Goal: Communication & Community: Answer question/provide support

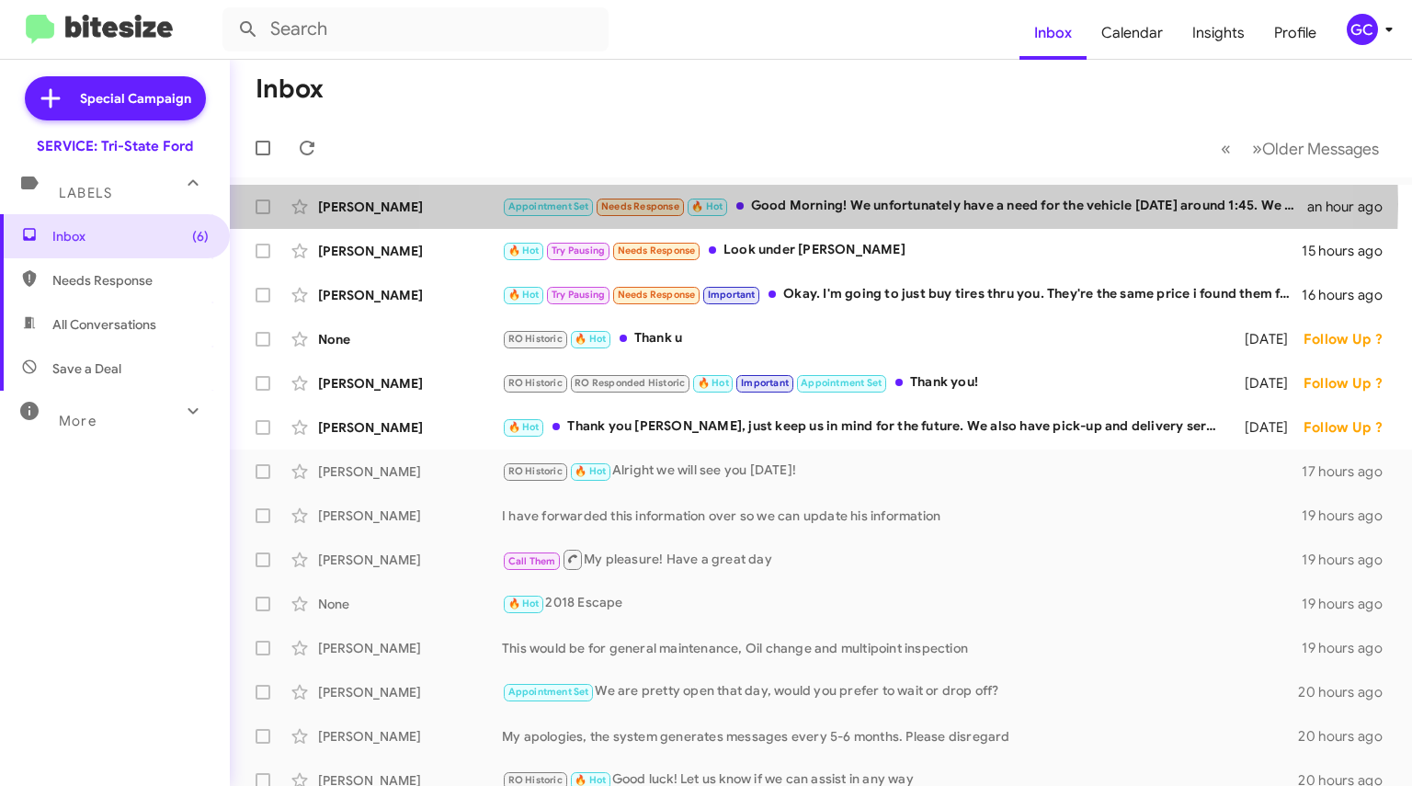
click at [791, 203] on div "Appointment Set Needs Response 🔥 Hot Good Morning! We unfortunately have a need…" at bounding box center [904, 206] width 805 height 21
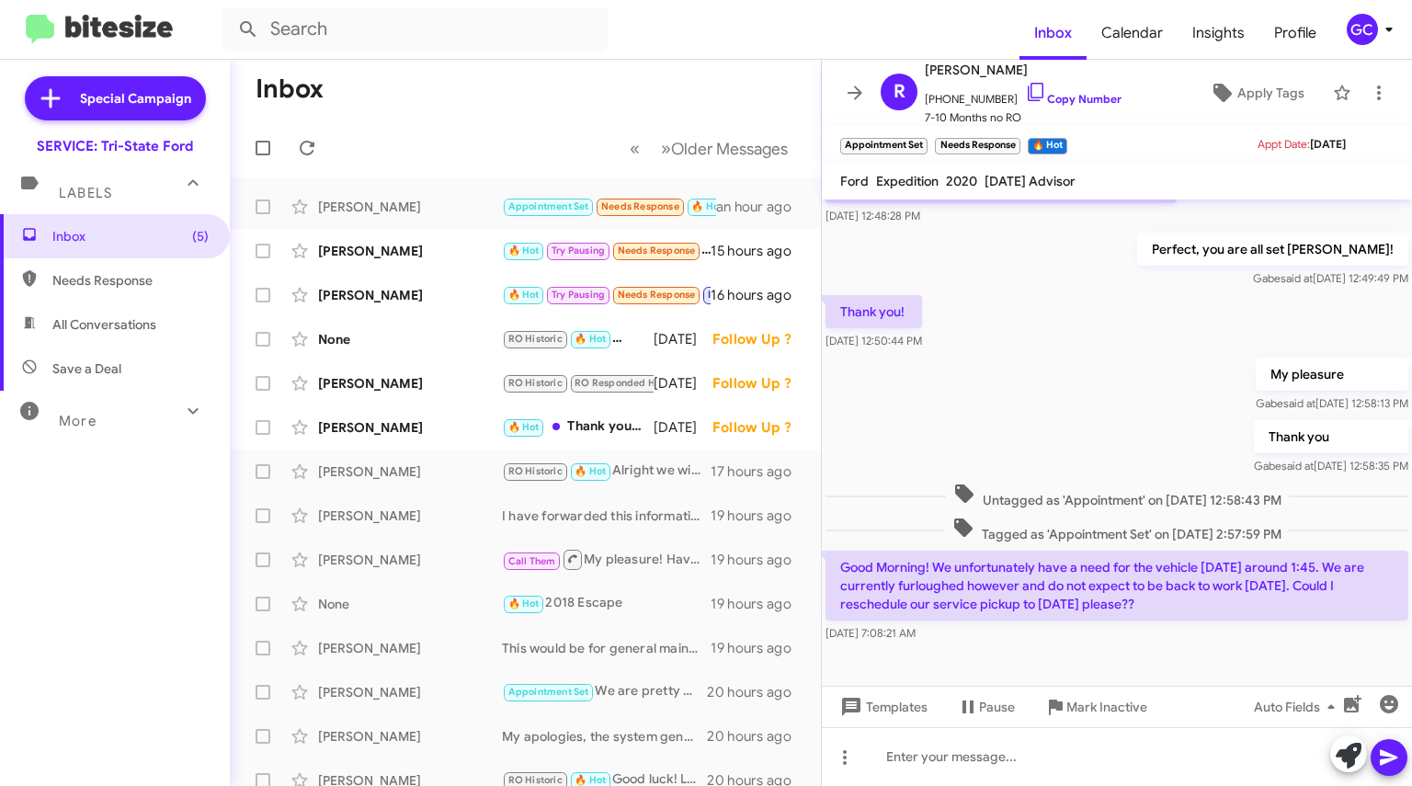
scroll to position [550, 0]
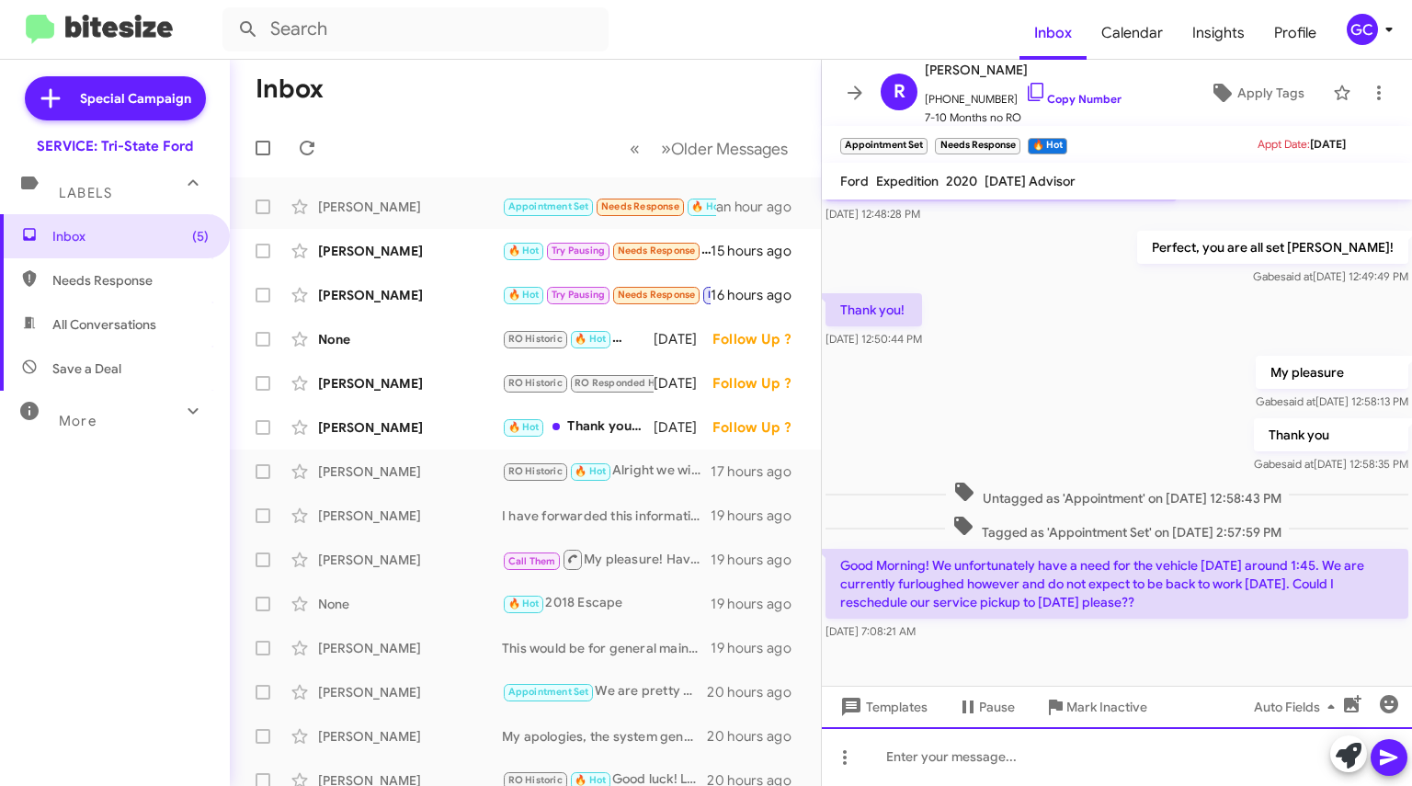
click at [985, 751] on div at bounding box center [1117, 756] width 590 height 59
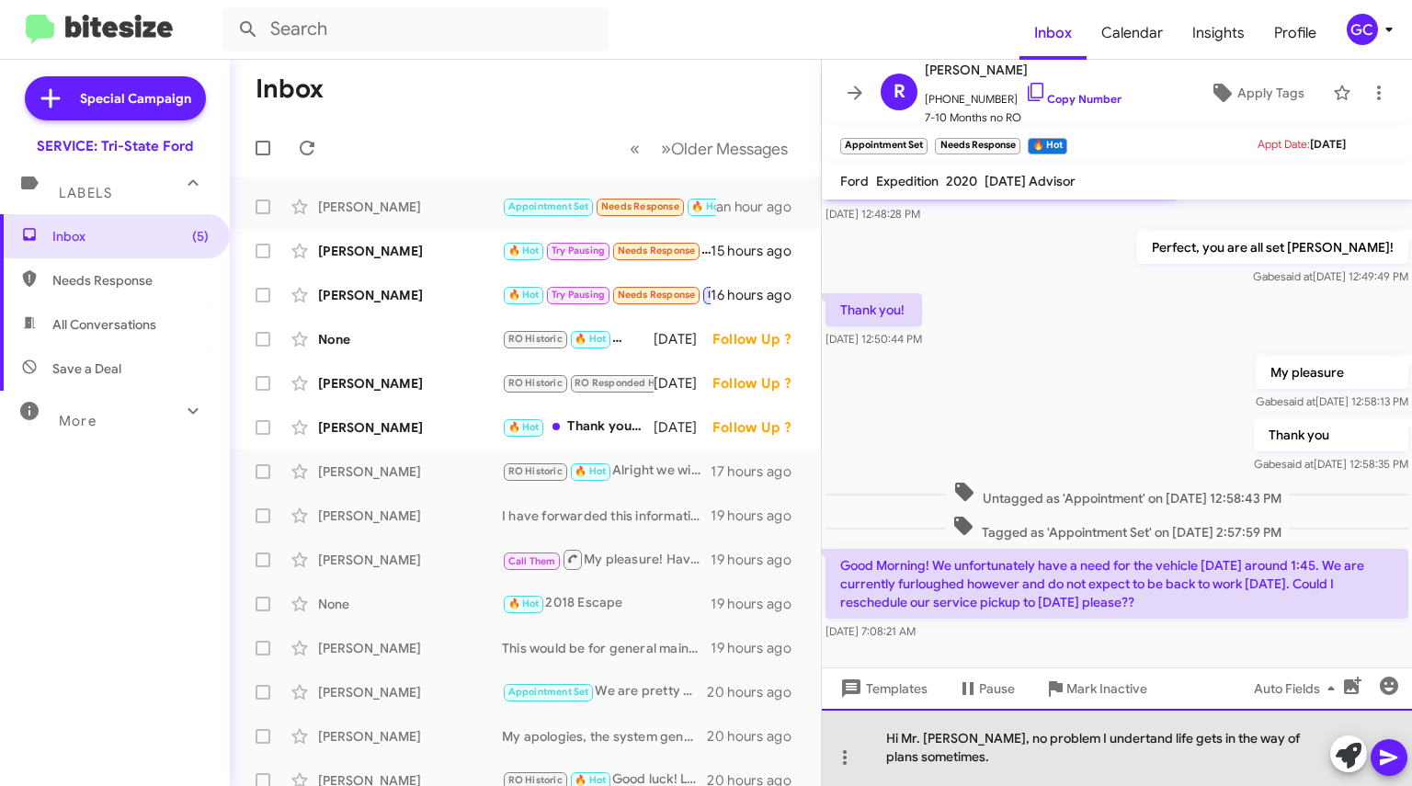
click at [1064, 738] on div "Hi Mr. Rob, no problem I undertand life gets in the way of plans sometimes." at bounding box center [1117, 747] width 590 height 77
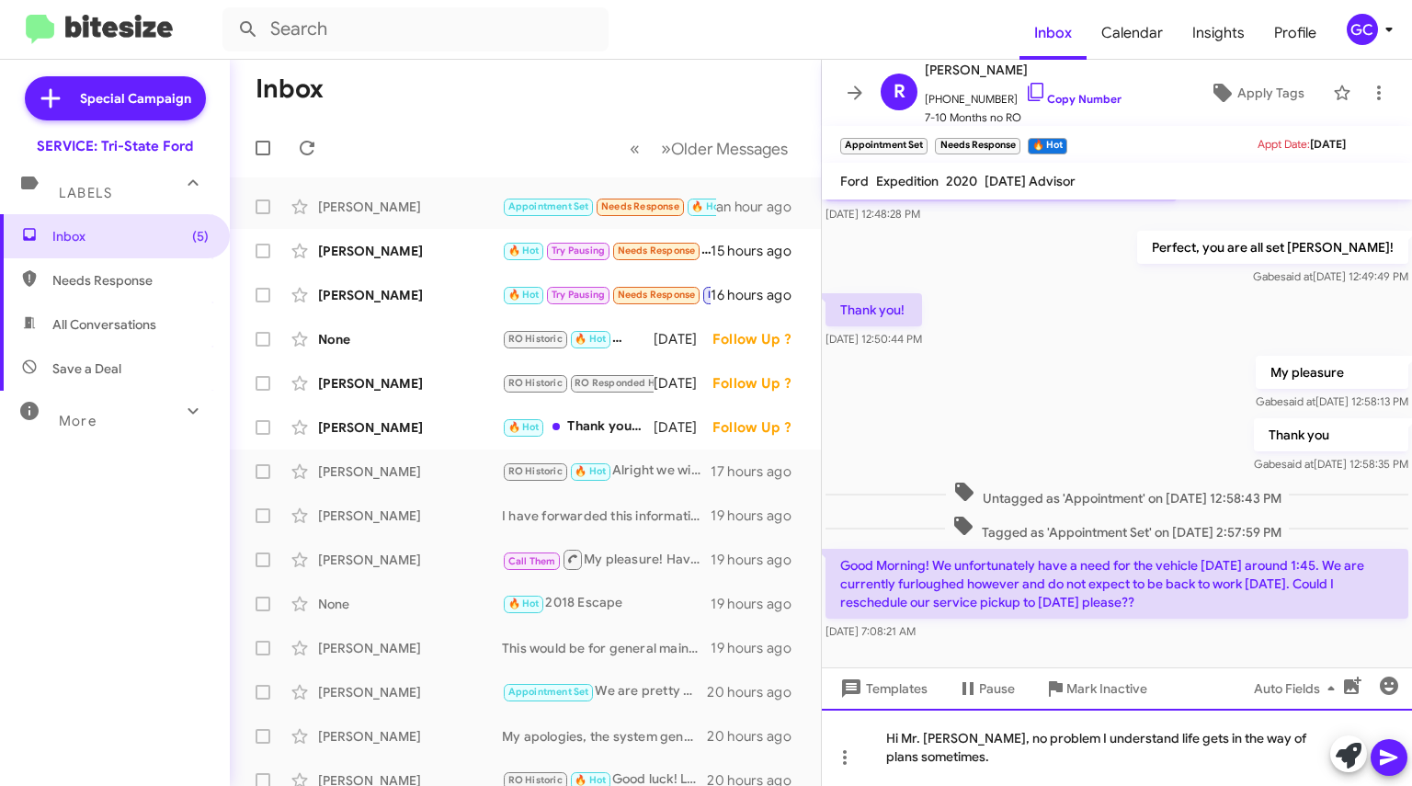
click at [1023, 766] on div "Hi Mr. Rob, no problem I understand life gets in the way of plans sometimes." at bounding box center [1117, 747] width 590 height 77
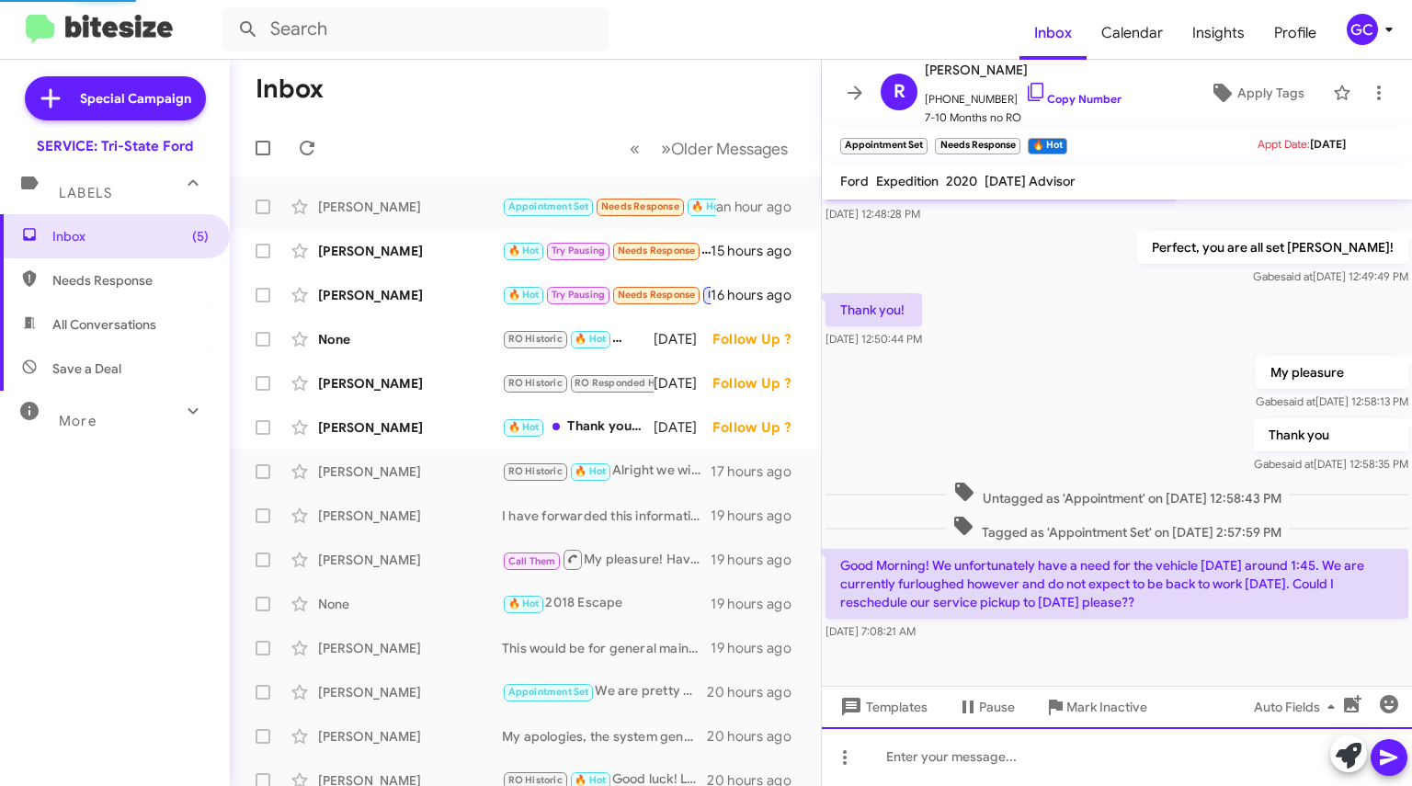
scroll to position [0, 0]
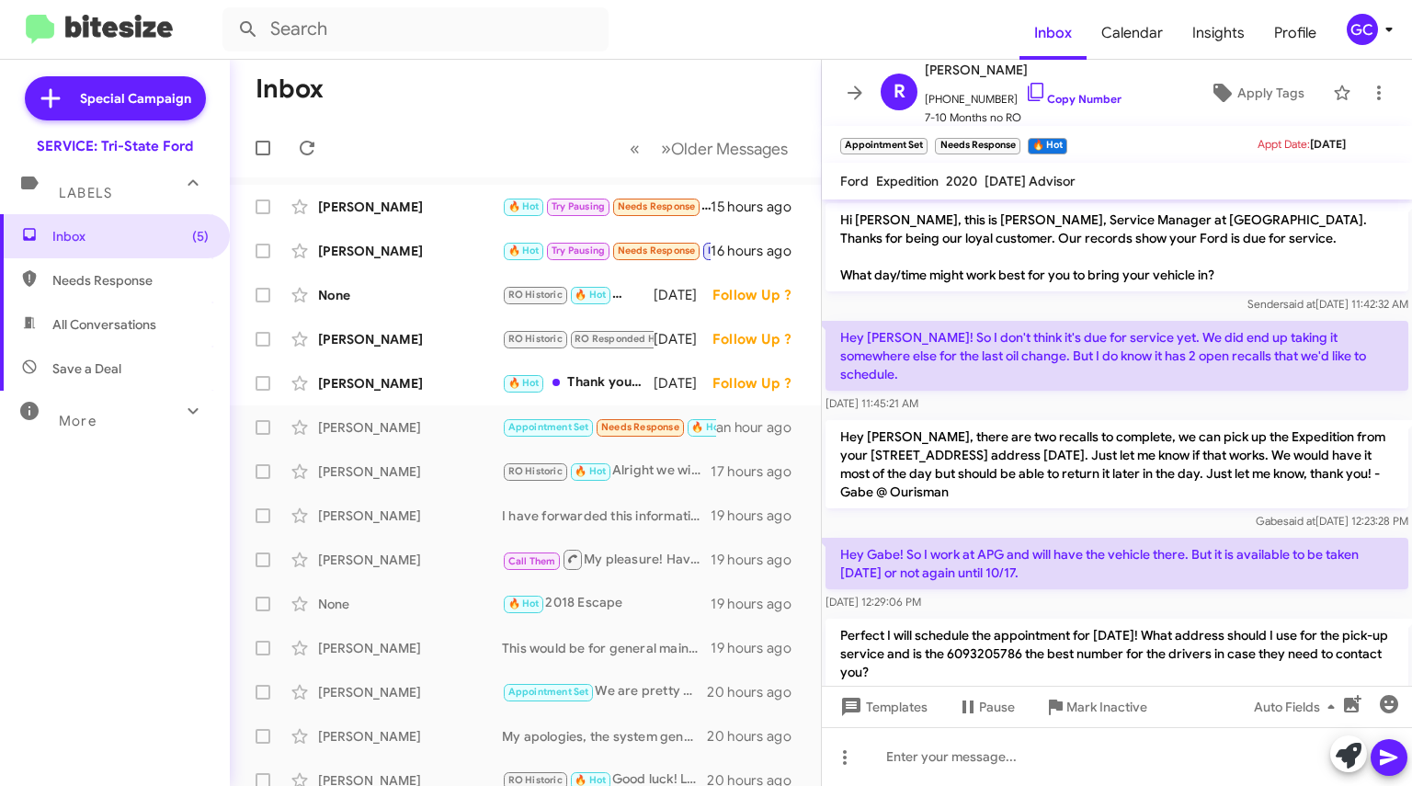
click at [856, 96] on icon at bounding box center [854, 92] width 15 height 14
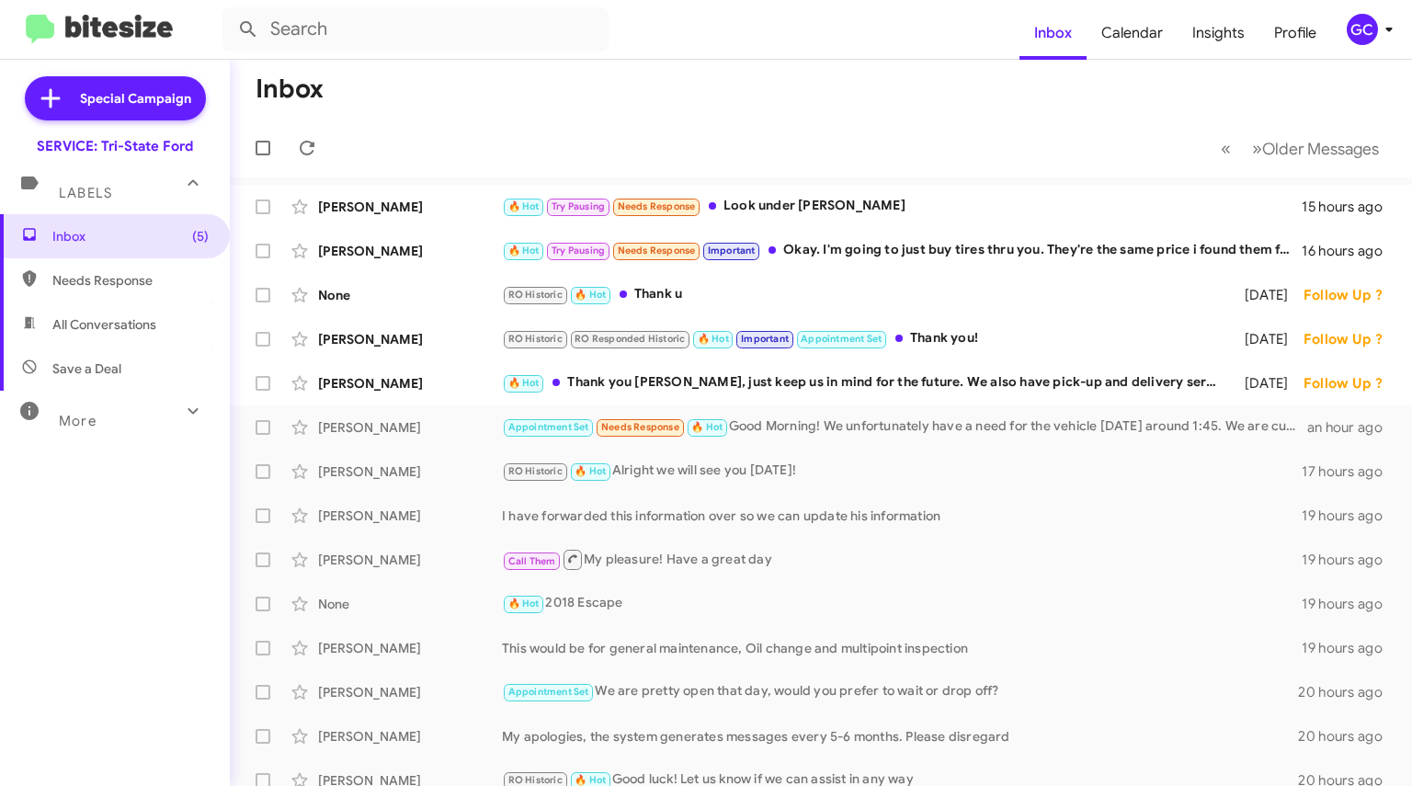
click at [956, 345] on div "RO Historic RO Responded Historic 🔥 Hot Important Appointment Set Thank you!" at bounding box center [865, 338] width 726 height 21
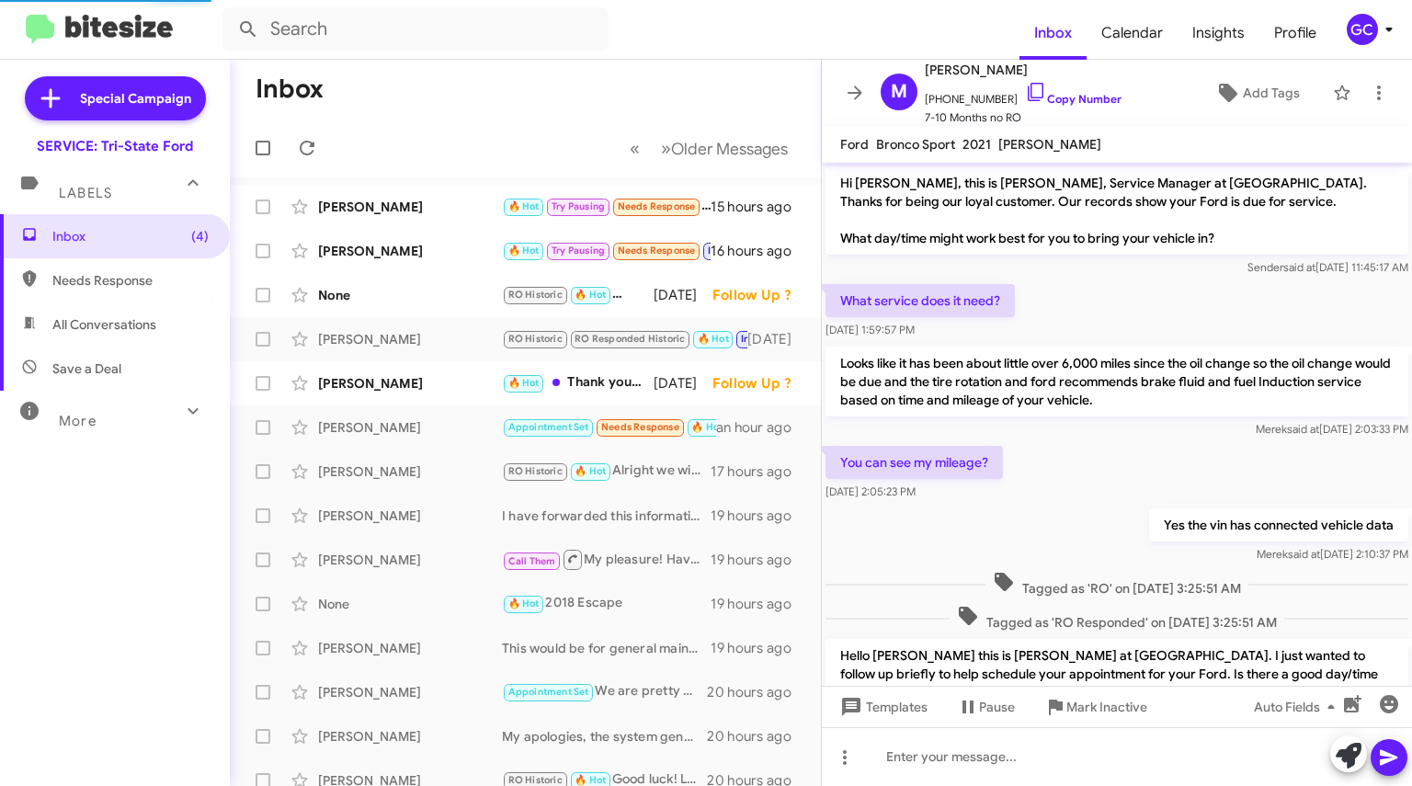
scroll to position [705, 0]
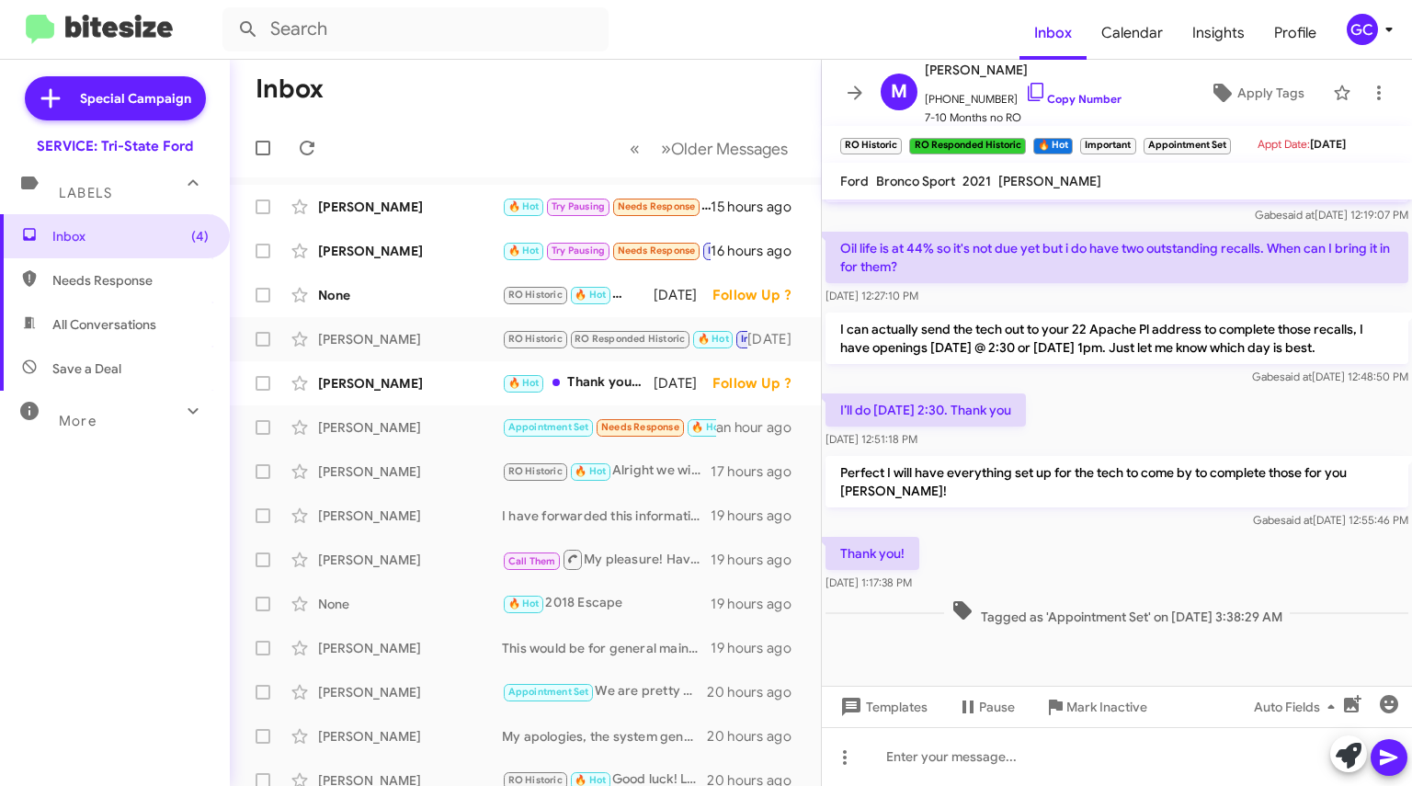
click at [1056, 102] on link "Copy Number" at bounding box center [1073, 99] width 96 height 14
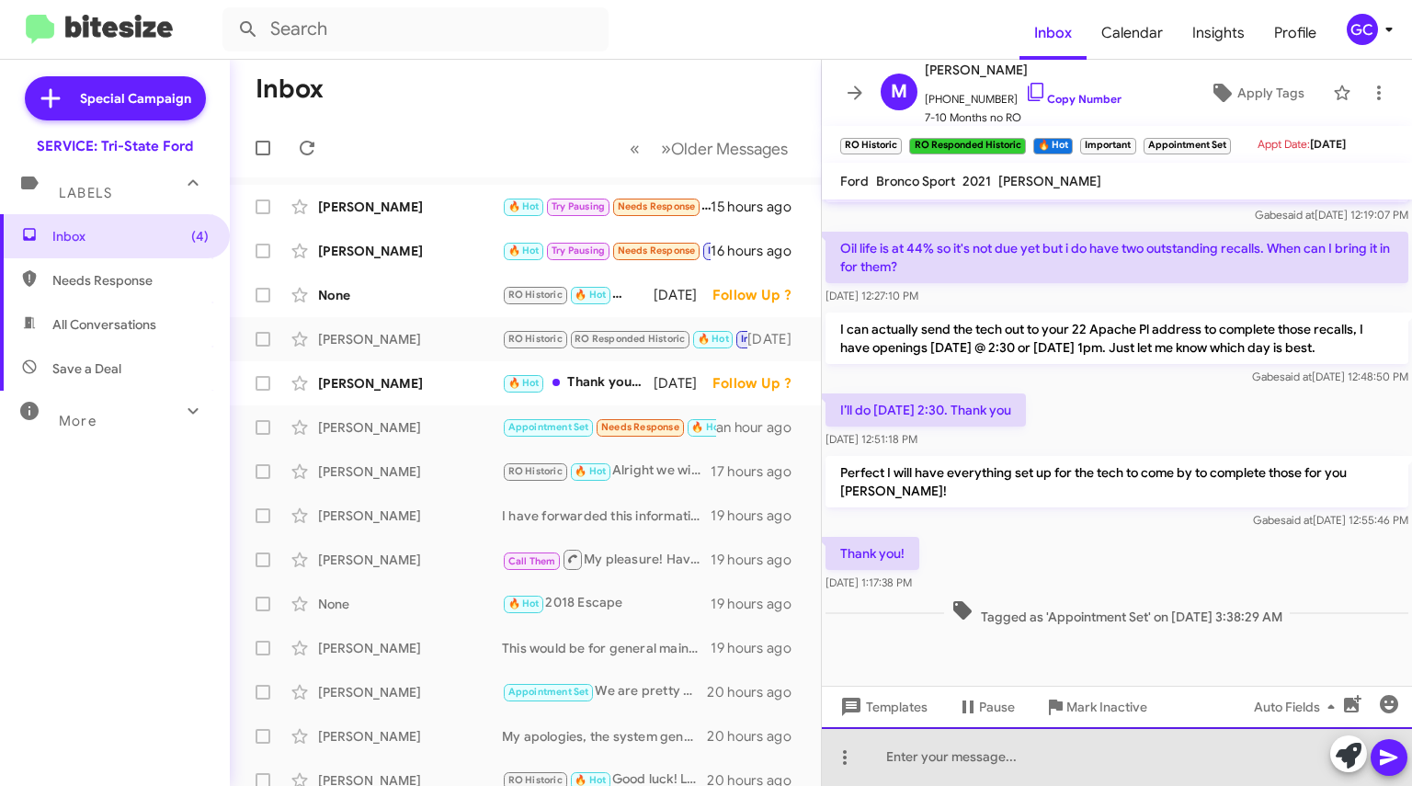
click at [920, 761] on div at bounding box center [1117, 756] width 590 height 59
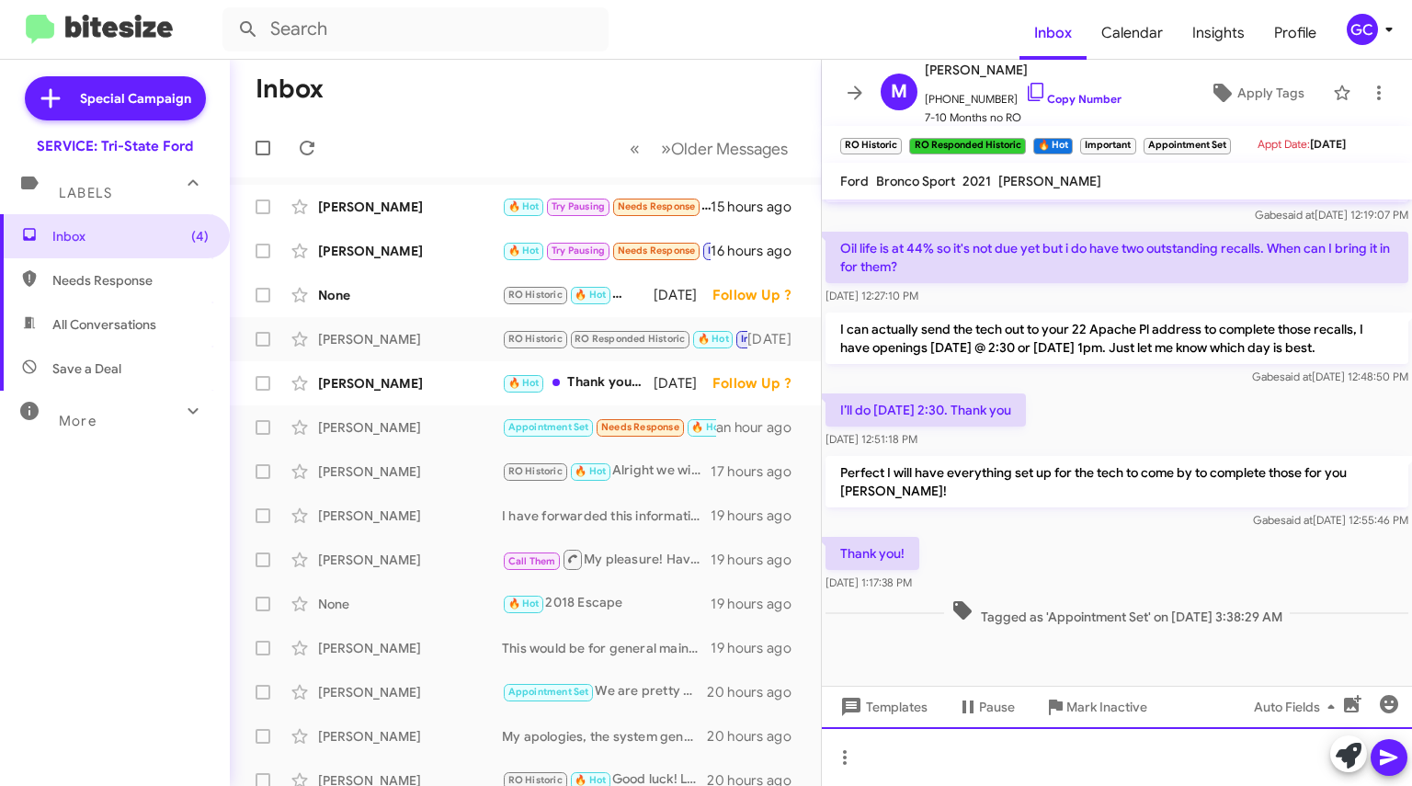
click at [949, 752] on div at bounding box center [1117, 756] width 590 height 59
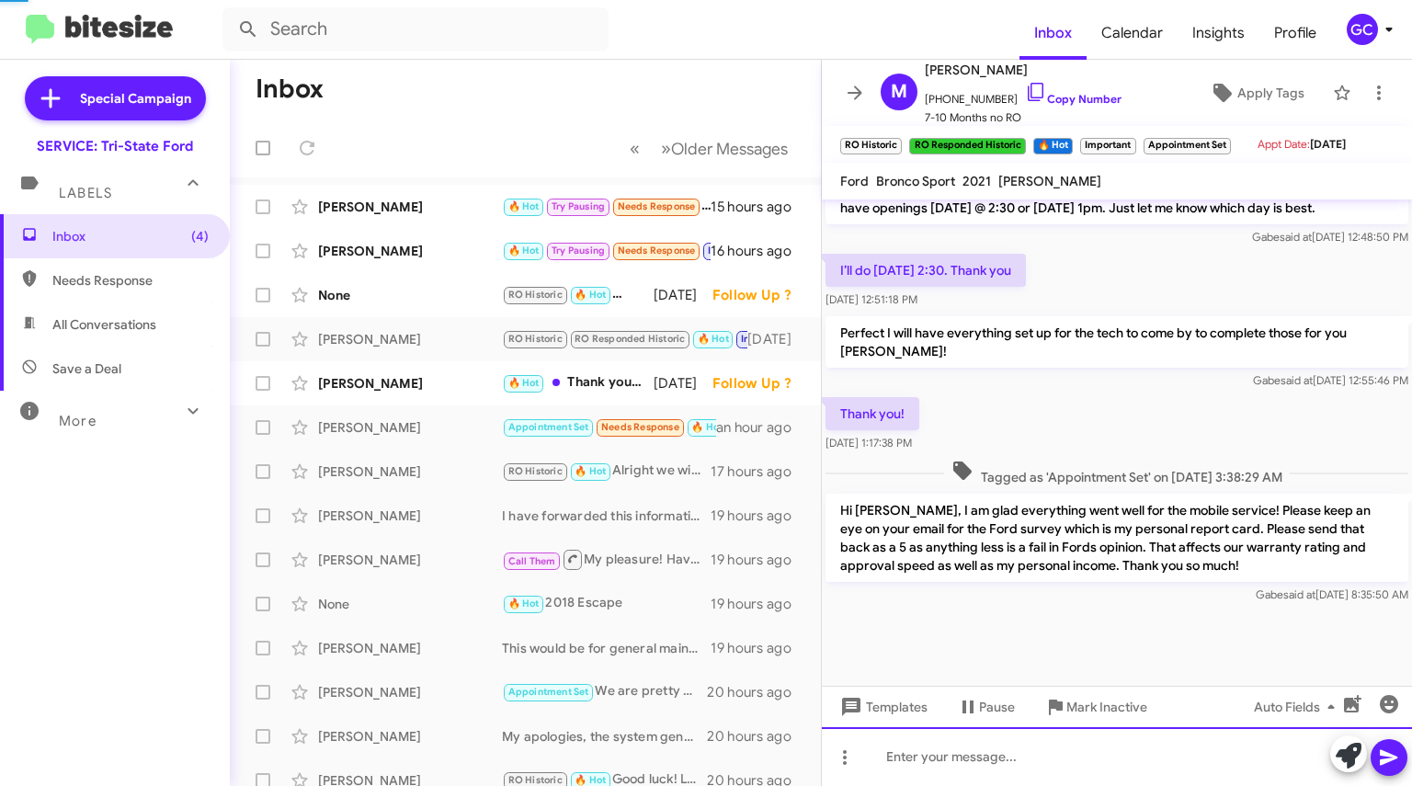
scroll to position [864, 0]
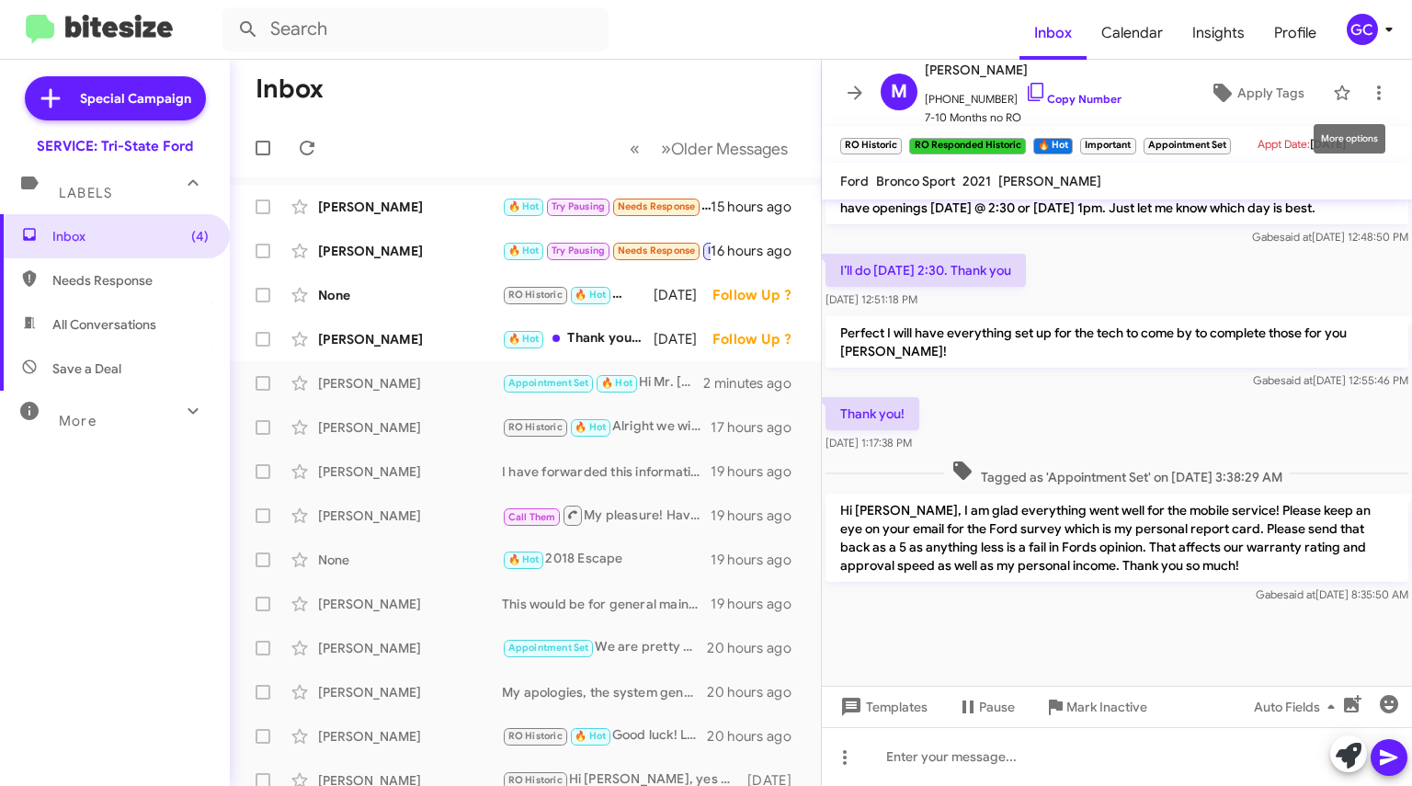
click at [1367, 89] on icon at bounding box center [1378, 93] width 22 height 22
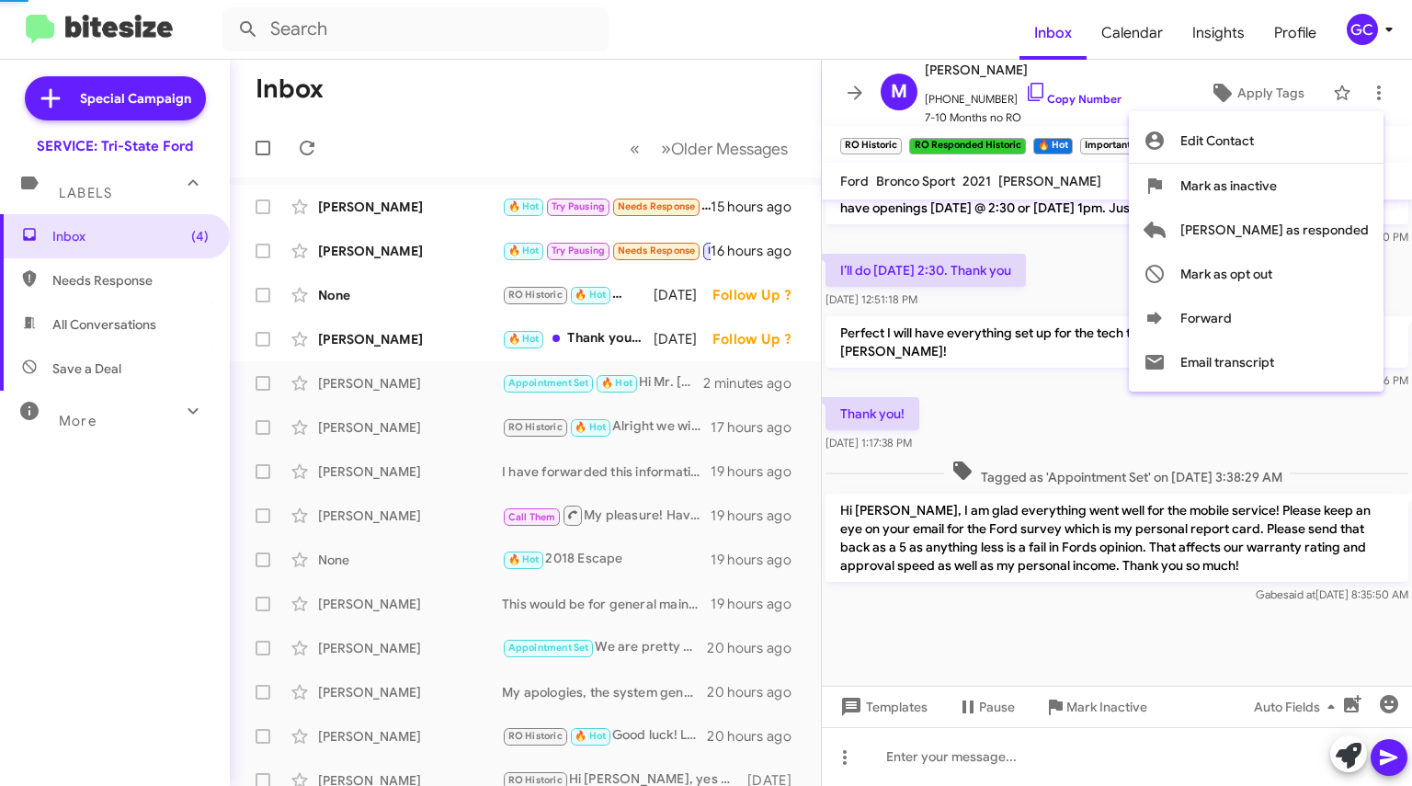
click at [1289, 230] on span "Mark as responded" at bounding box center [1274, 230] width 188 height 44
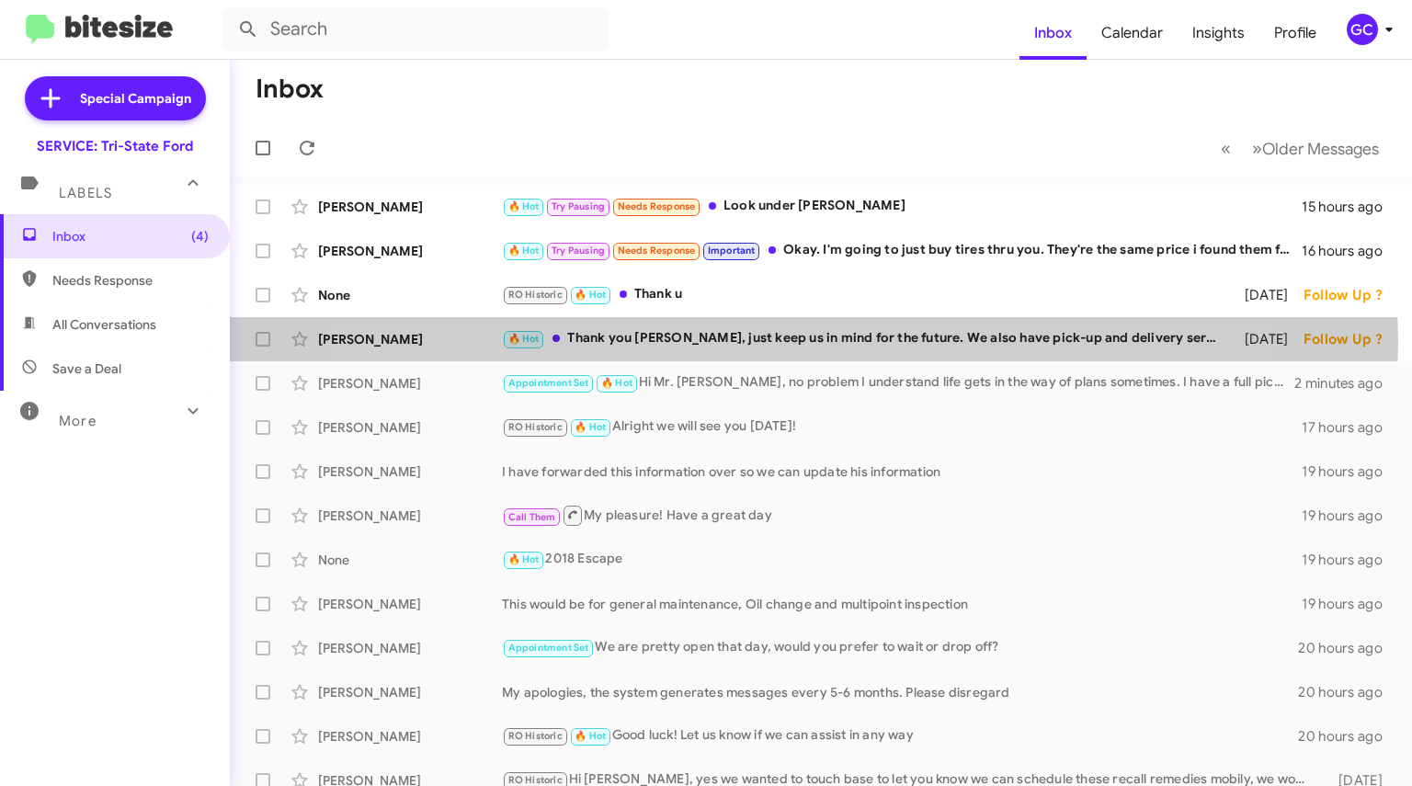
click at [748, 341] on div "🔥 Hot Thank you Mr. Doane, just keep us in mind for the future. We also have pi…" at bounding box center [865, 338] width 726 height 21
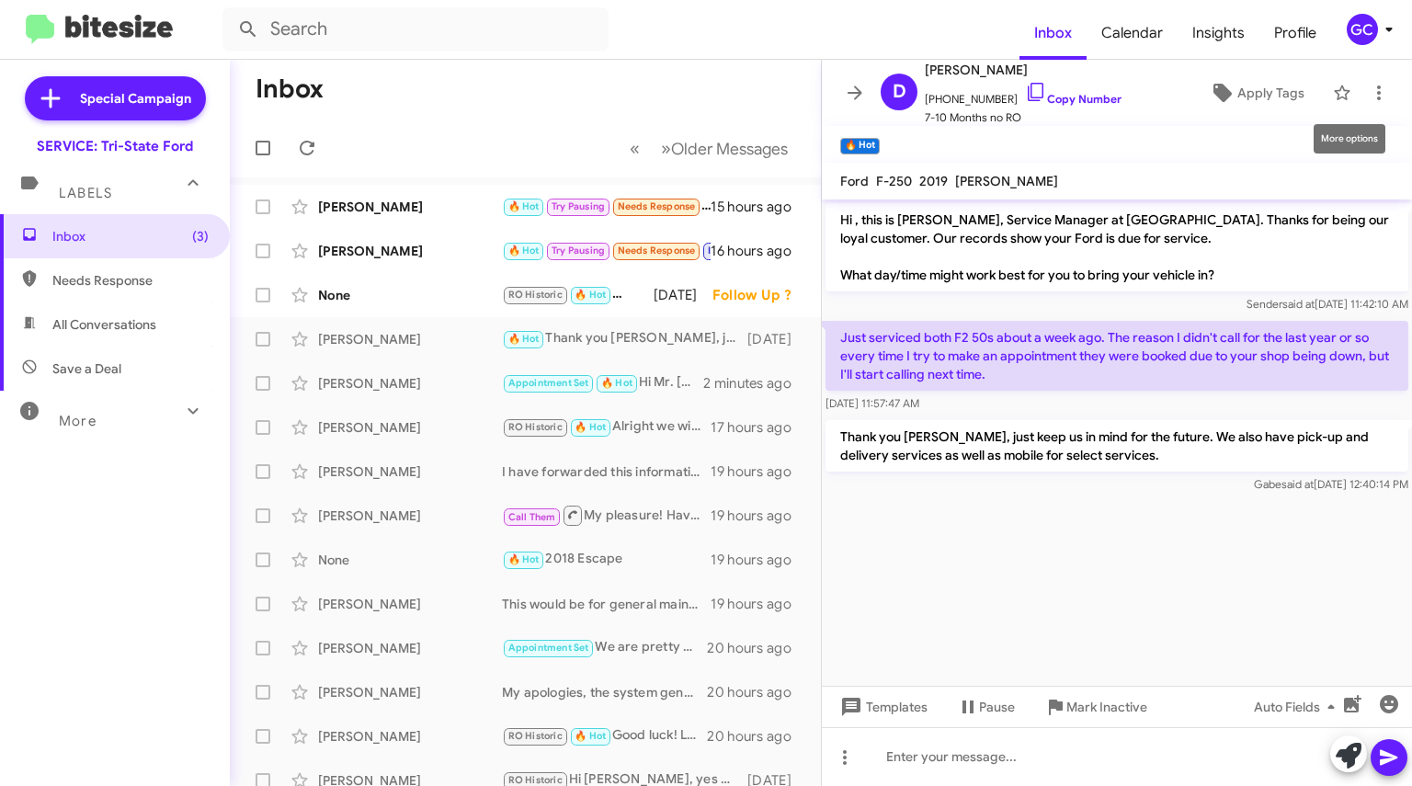
click at [1371, 92] on icon at bounding box center [1378, 93] width 22 height 22
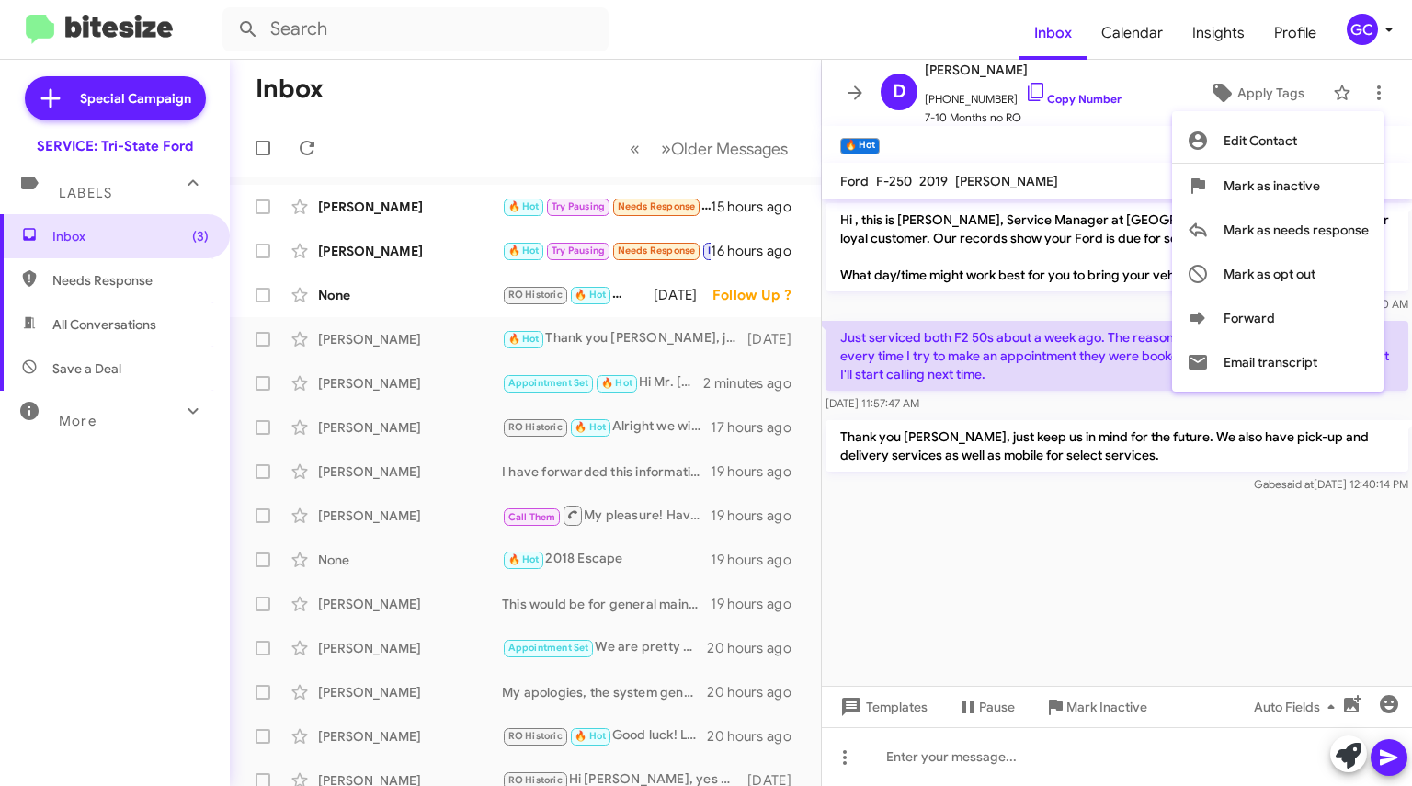
click at [856, 94] on div at bounding box center [706, 393] width 1412 height 786
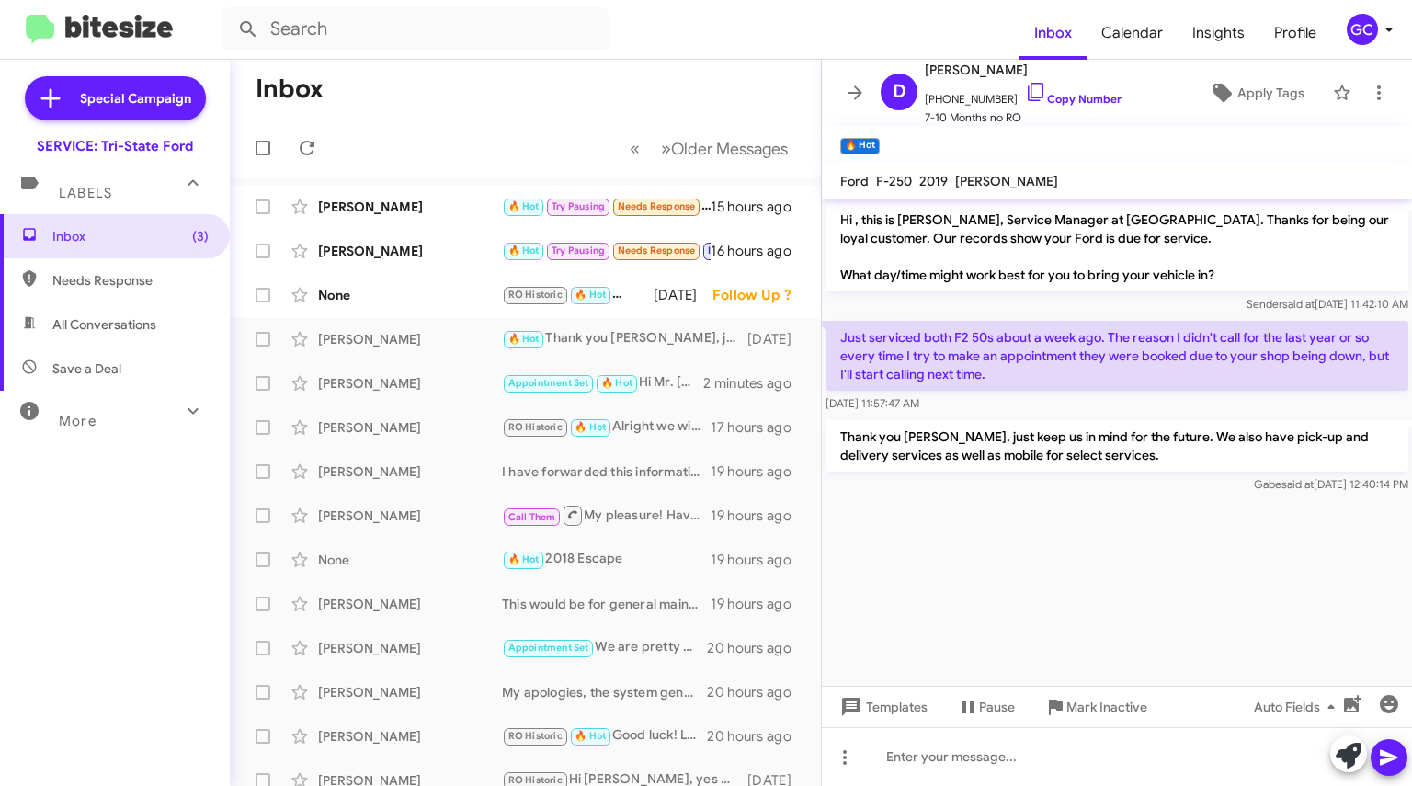
click at [856, 94] on icon at bounding box center [855, 93] width 22 height 22
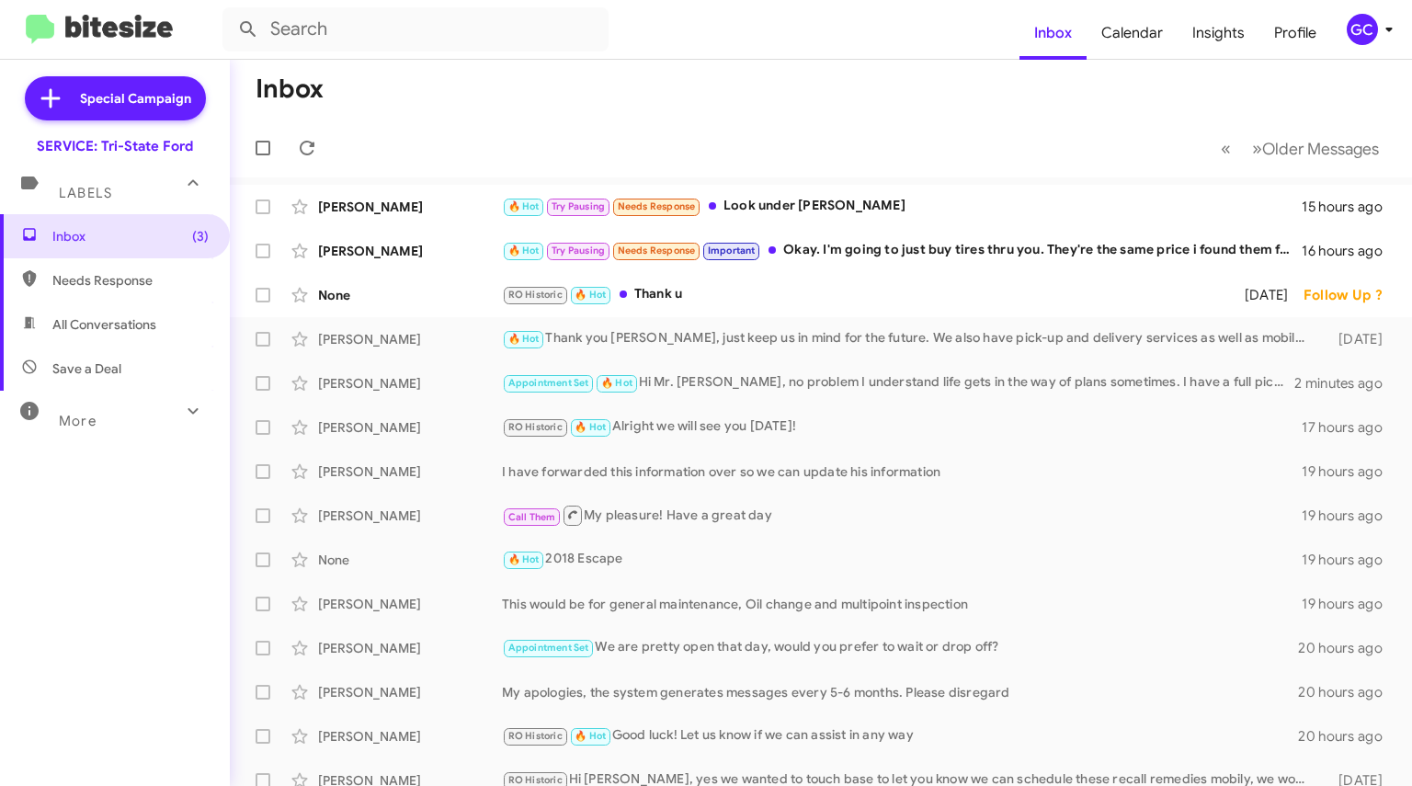
click at [706, 297] on div "RO Historic 🔥 Hot Thank u" at bounding box center [865, 294] width 726 height 21
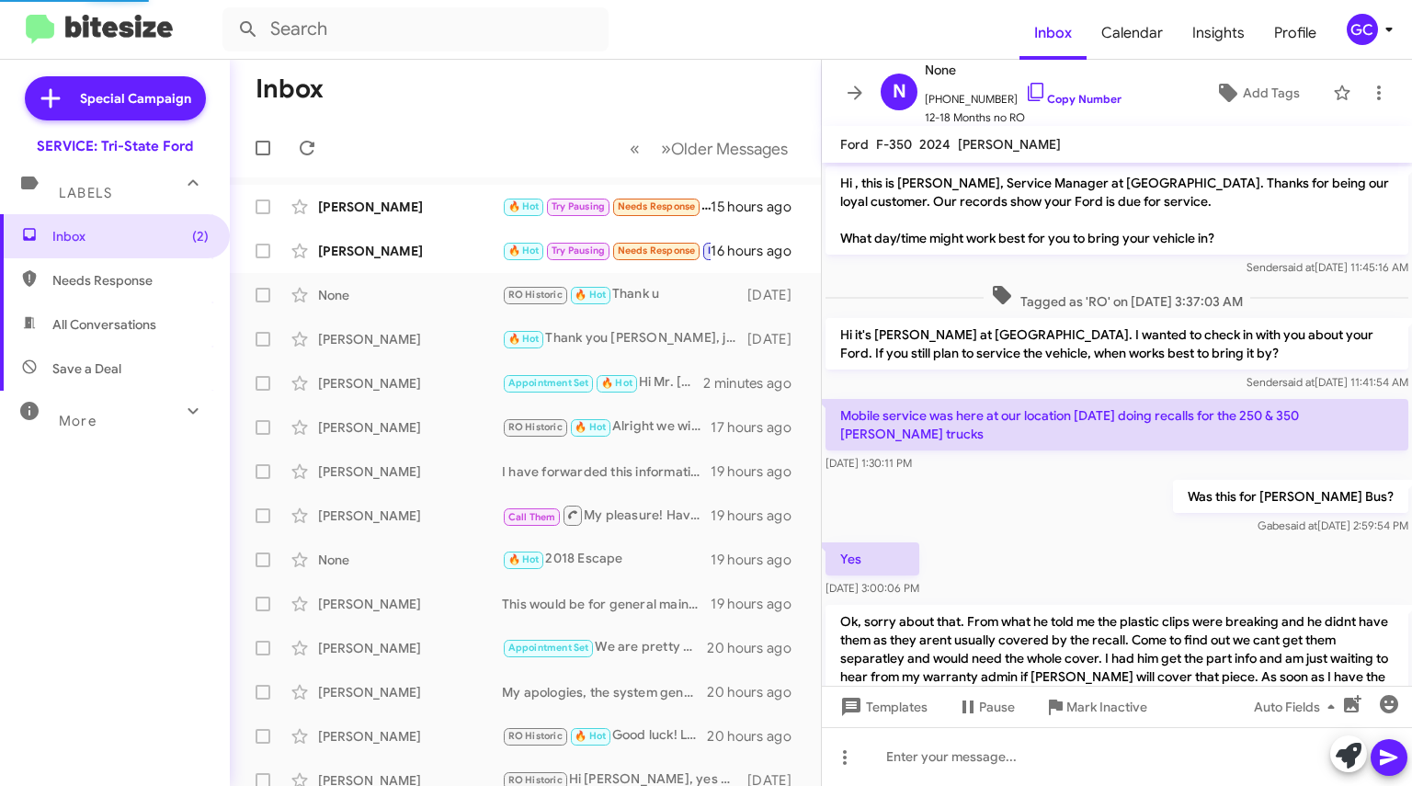
scroll to position [322, 0]
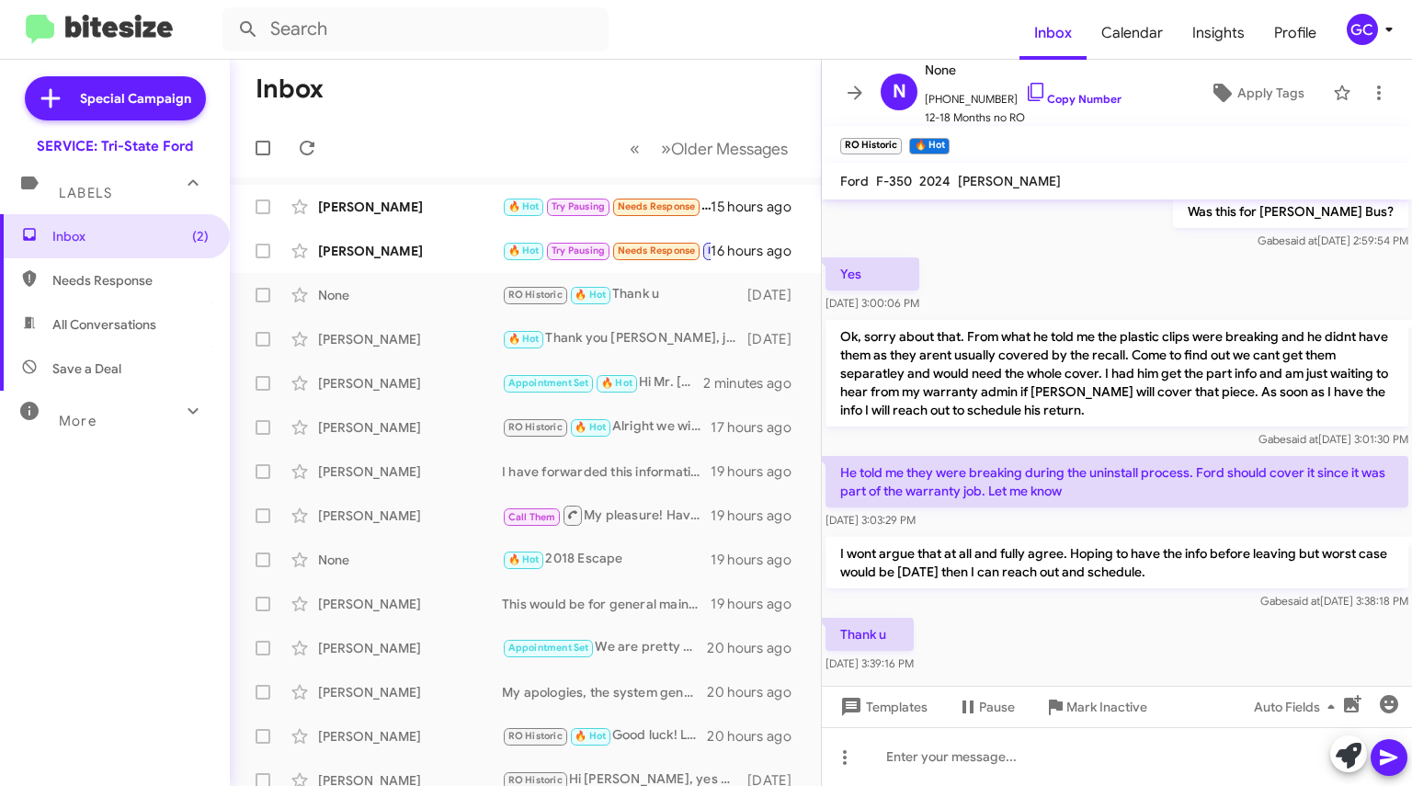
click at [859, 96] on icon at bounding box center [855, 93] width 22 height 22
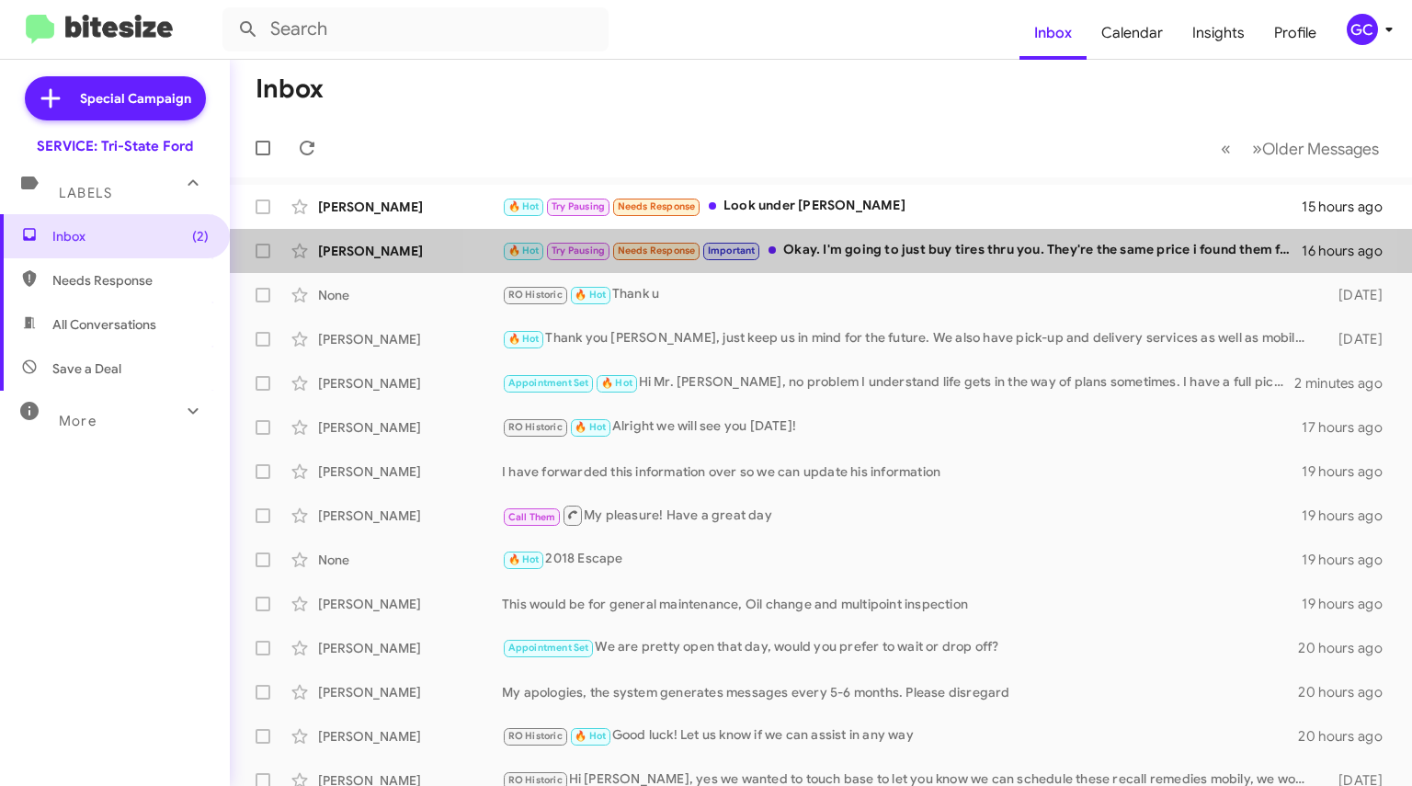
click at [891, 255] on div "🔥 Hot Try Pausing Needs Response Important Okay. I'm going to just buy tires th…" at bounding box center [902, 250] width 800 height 21
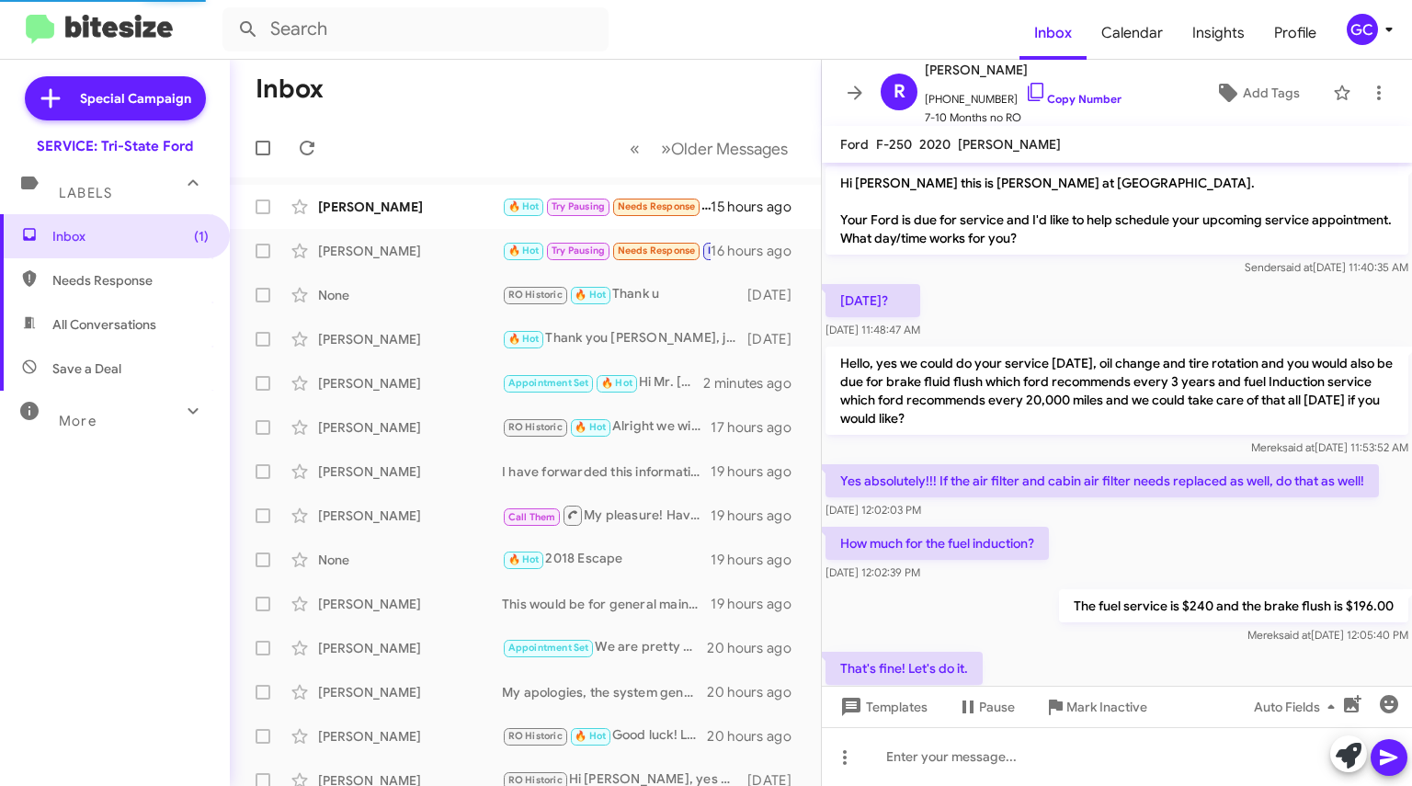
scroll to position [1075, 0]
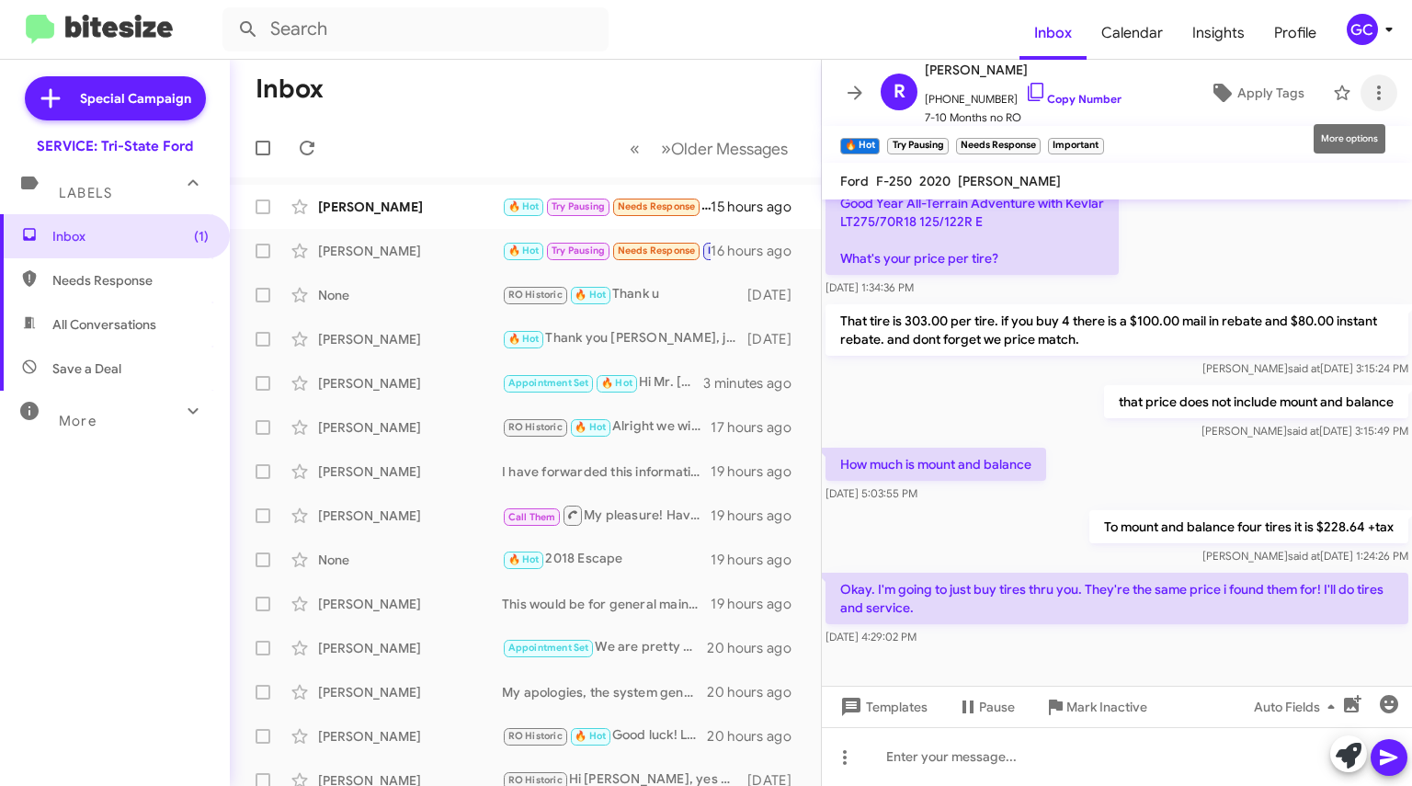
click at [1367, 90] on icon at bounding box center [1378, 93] width 22 height 22
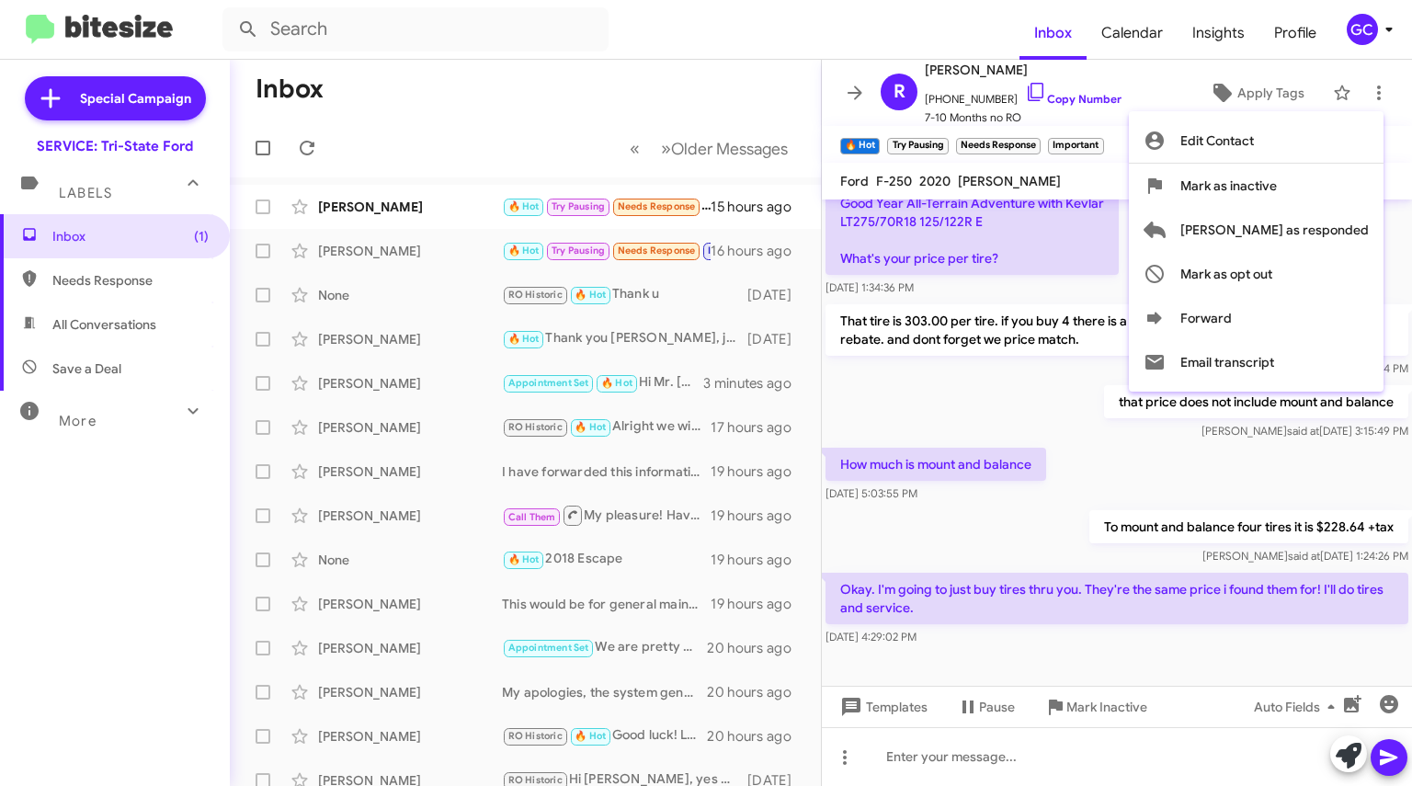
click at [866, 85] on div at bounding box center [706, 393] width 1412 height 786
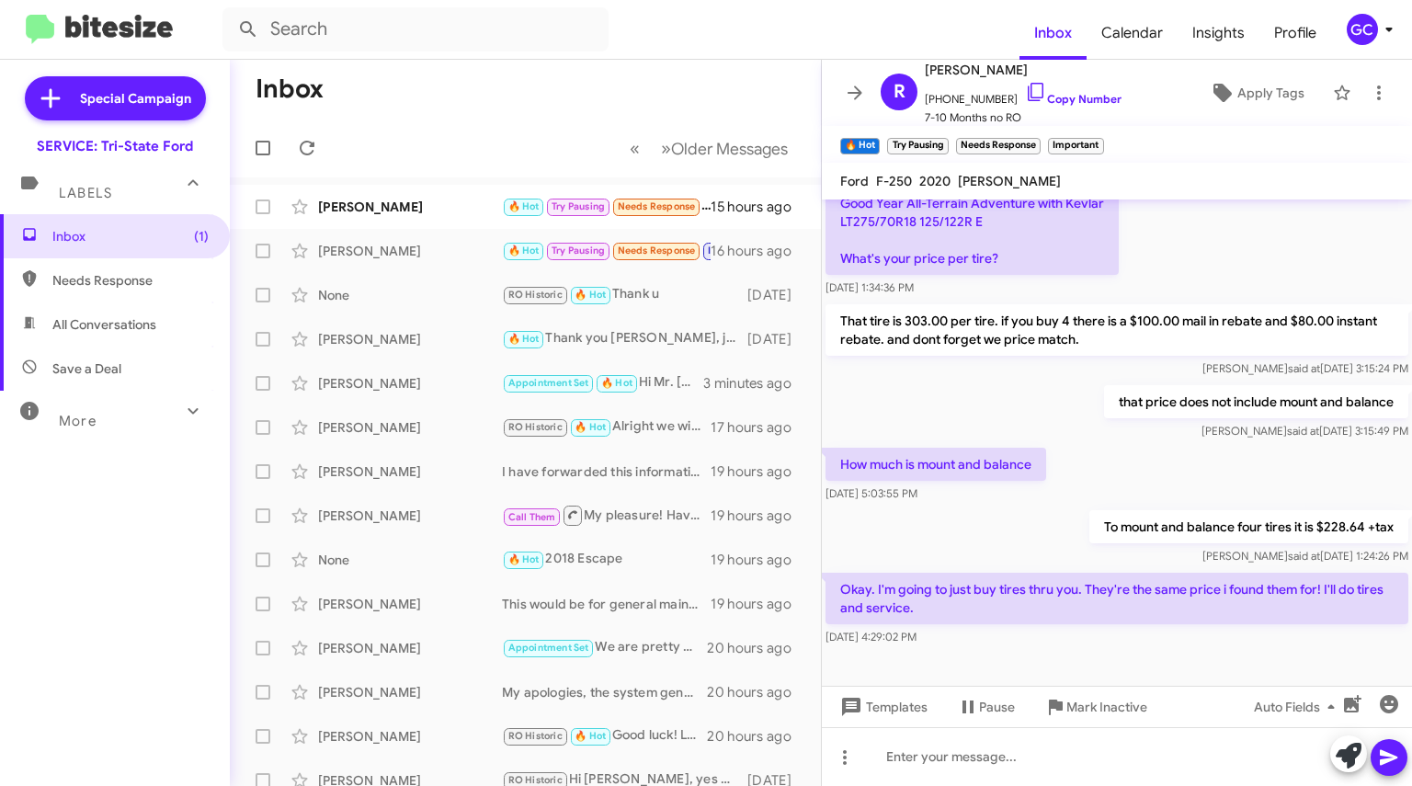
click at [864, 91] on icon at bounding box center [855, 93] width 22 height 22
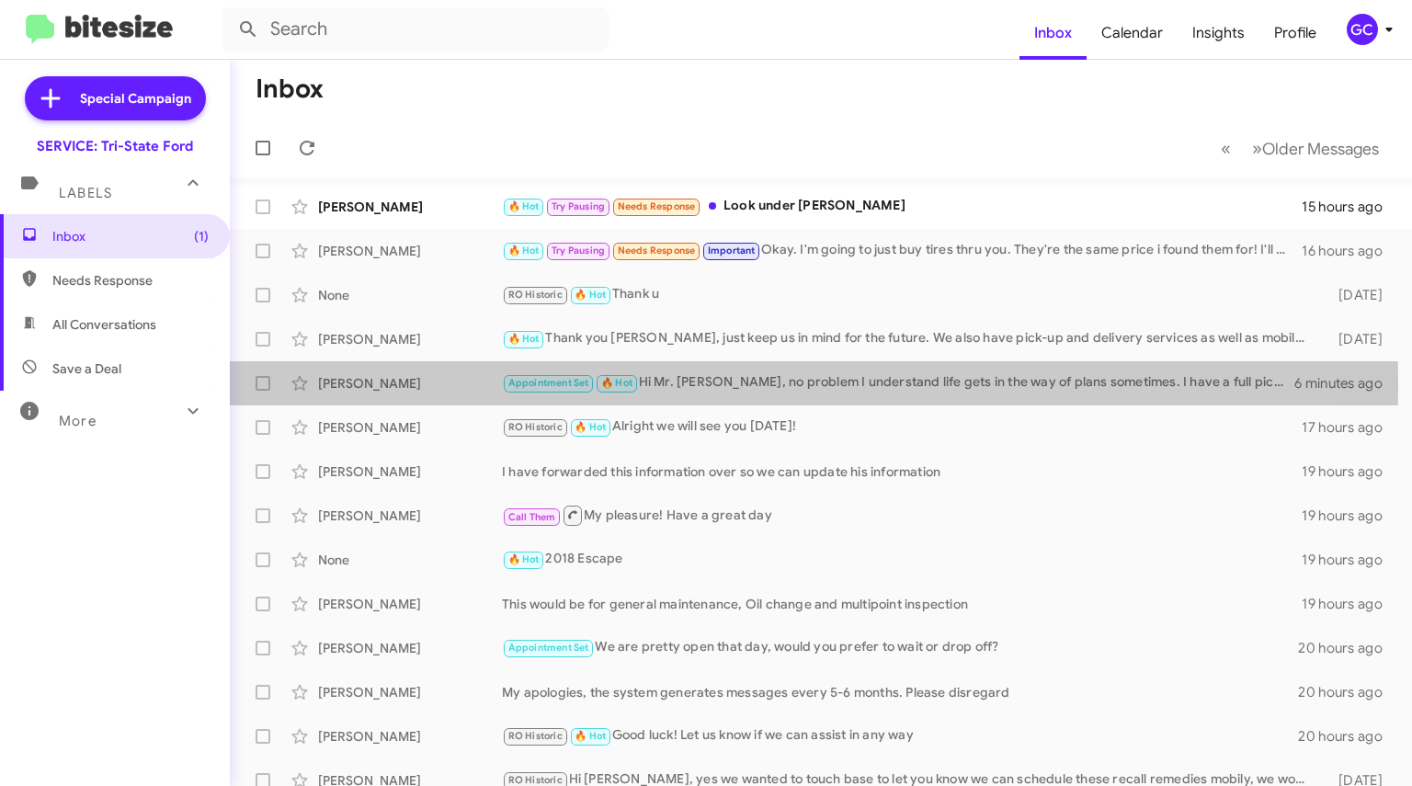
click at [434, 386] on div "[PERSON_NAME]" at bounding box center [410, 383] width 184 height 18
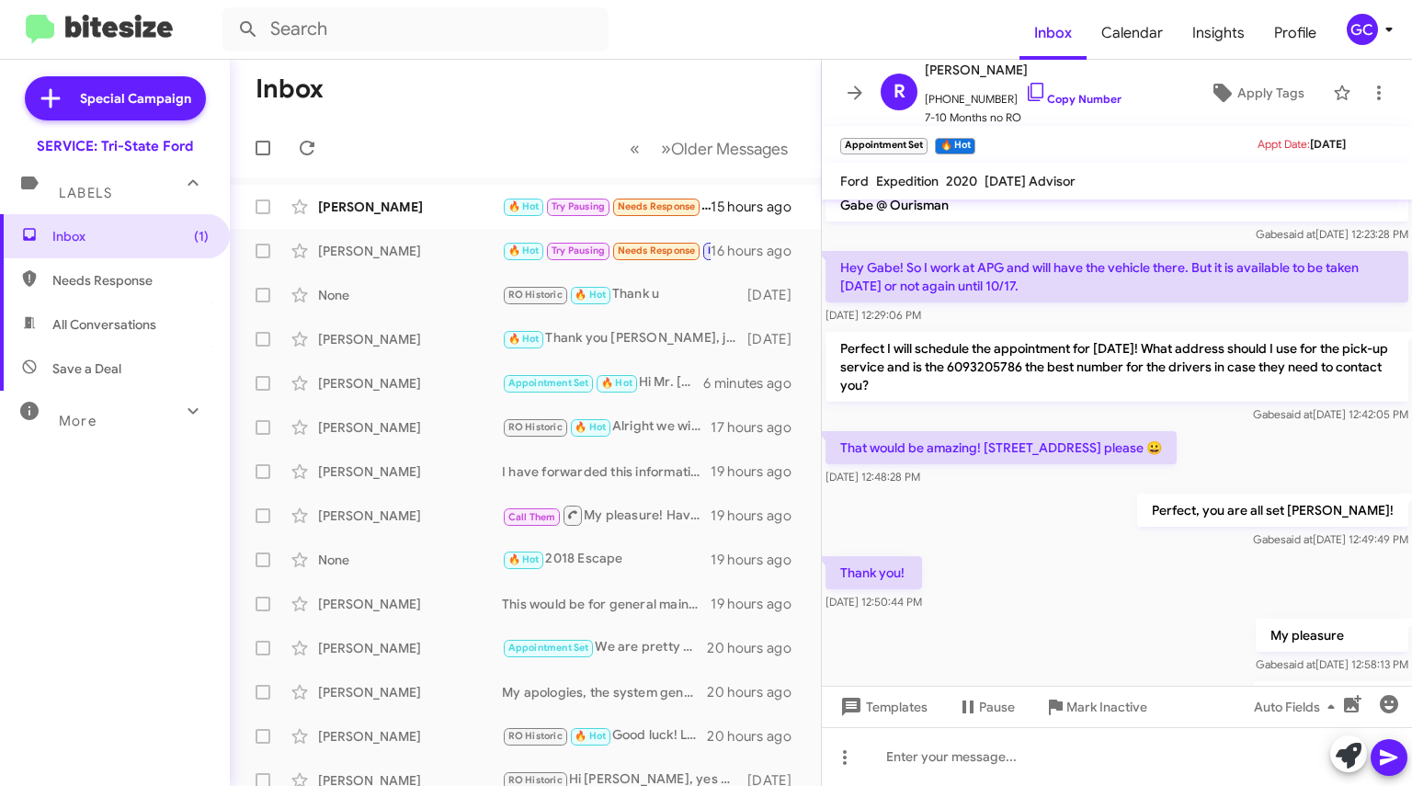
scroll to position [654, 0]
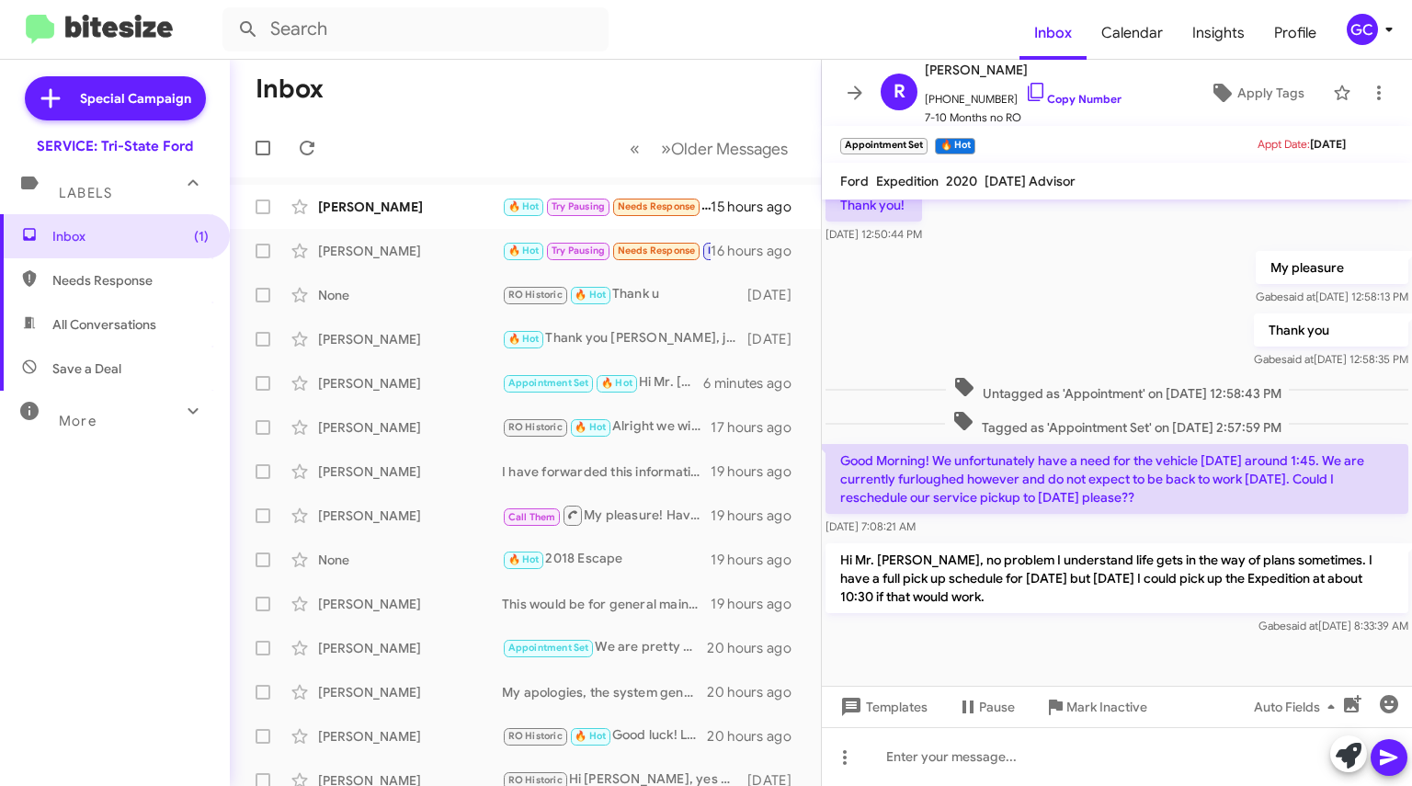
click at [858, 88] on icon at bounding box center [855, 93] width 22 height 22
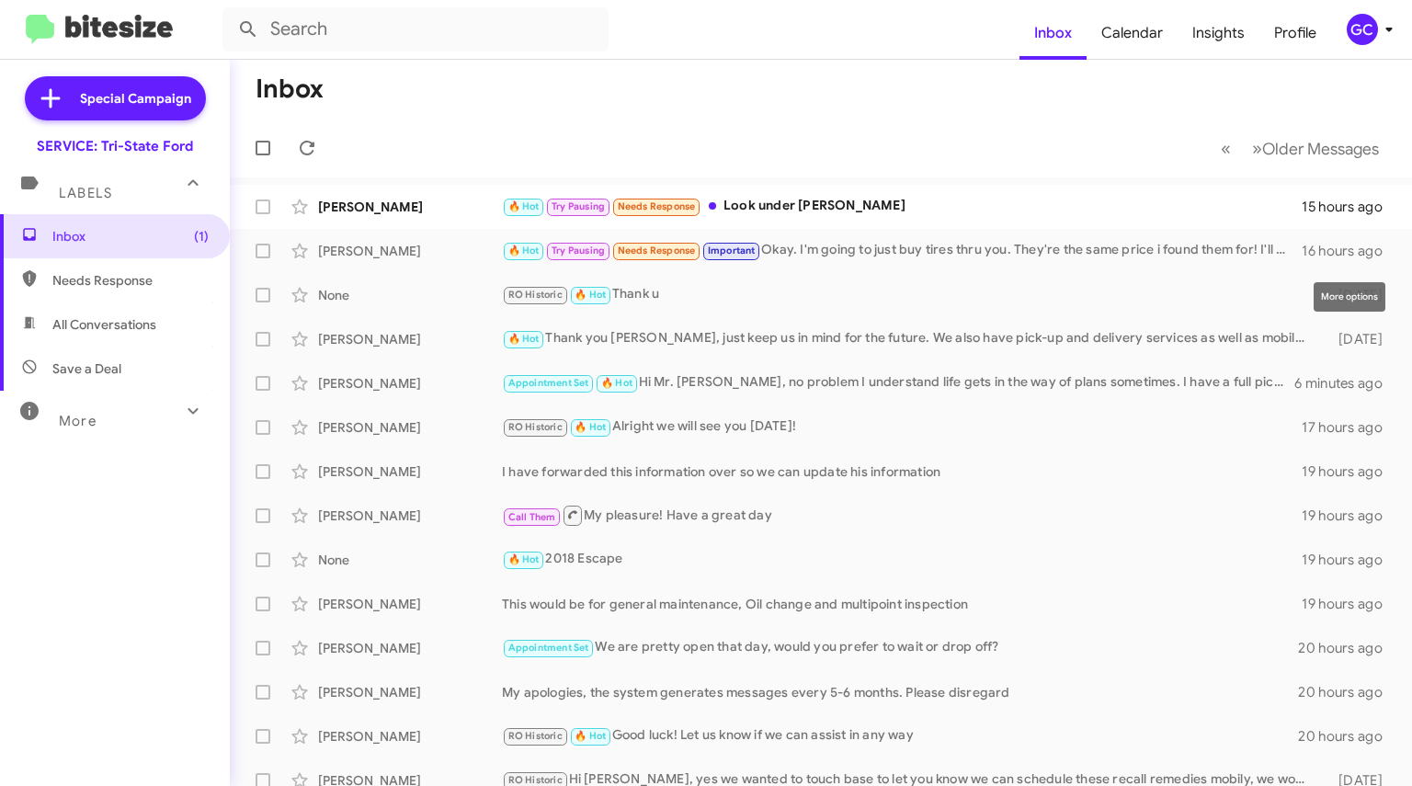
click at [0, 0] on icon at bounding box center [0, 0] width 0 height 0
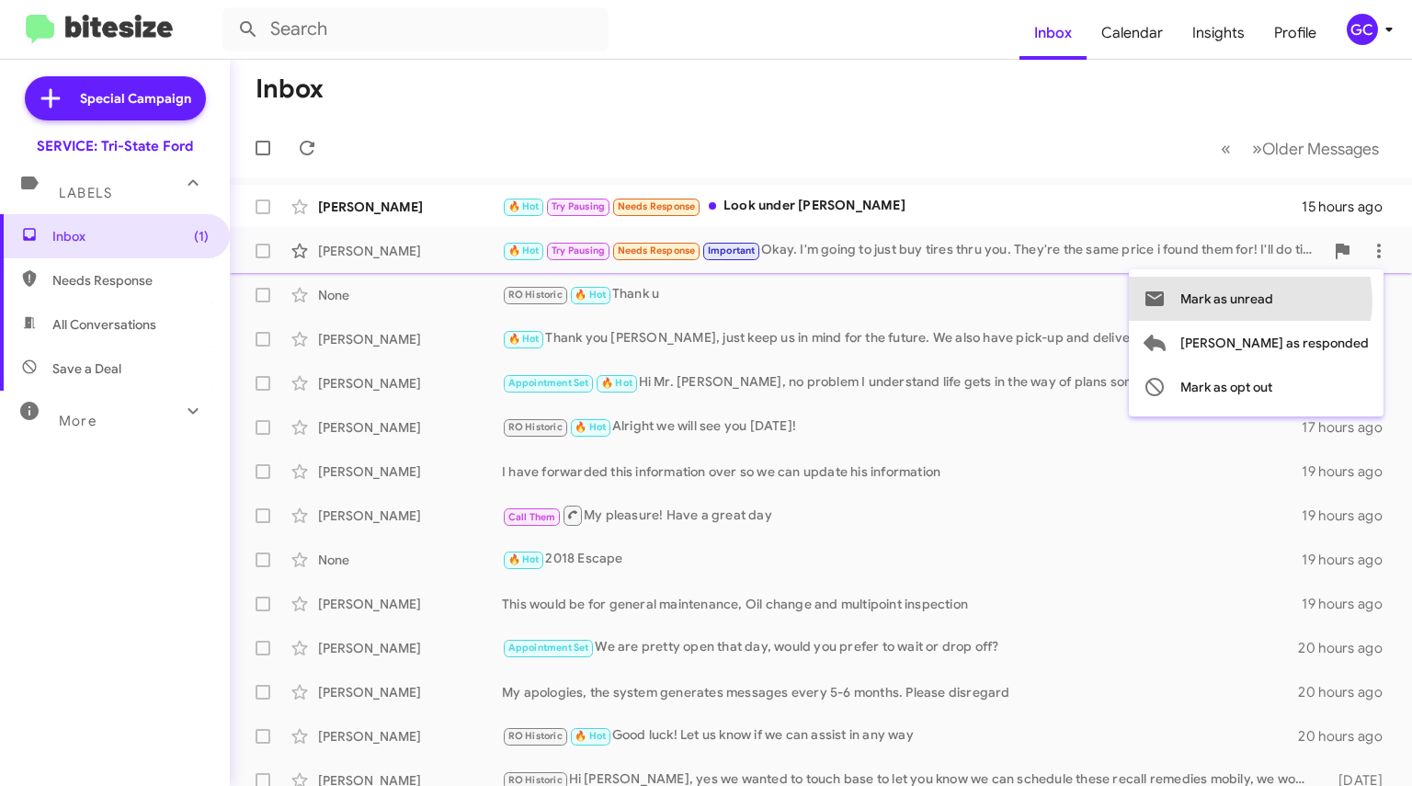
click at [1273, 301] on span "Mark as unread" at bounding box center [1226, 299] width 93 height 44
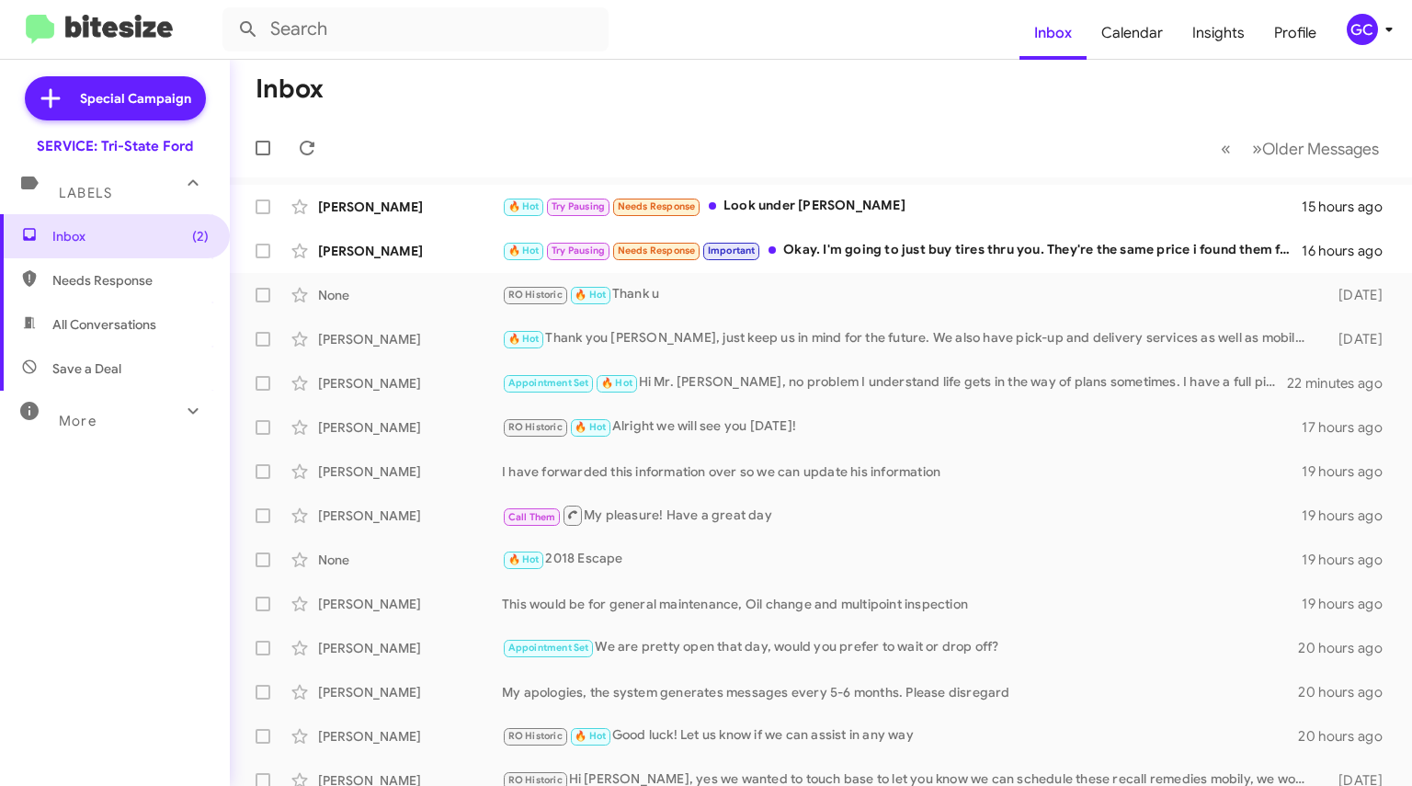
click at [738, 378] on div "Appointment Set 🔥 Hot Hi Mr. Rob, no problem I understand life gets in the way …" at bounding box center [894, 382] width 785 height 21
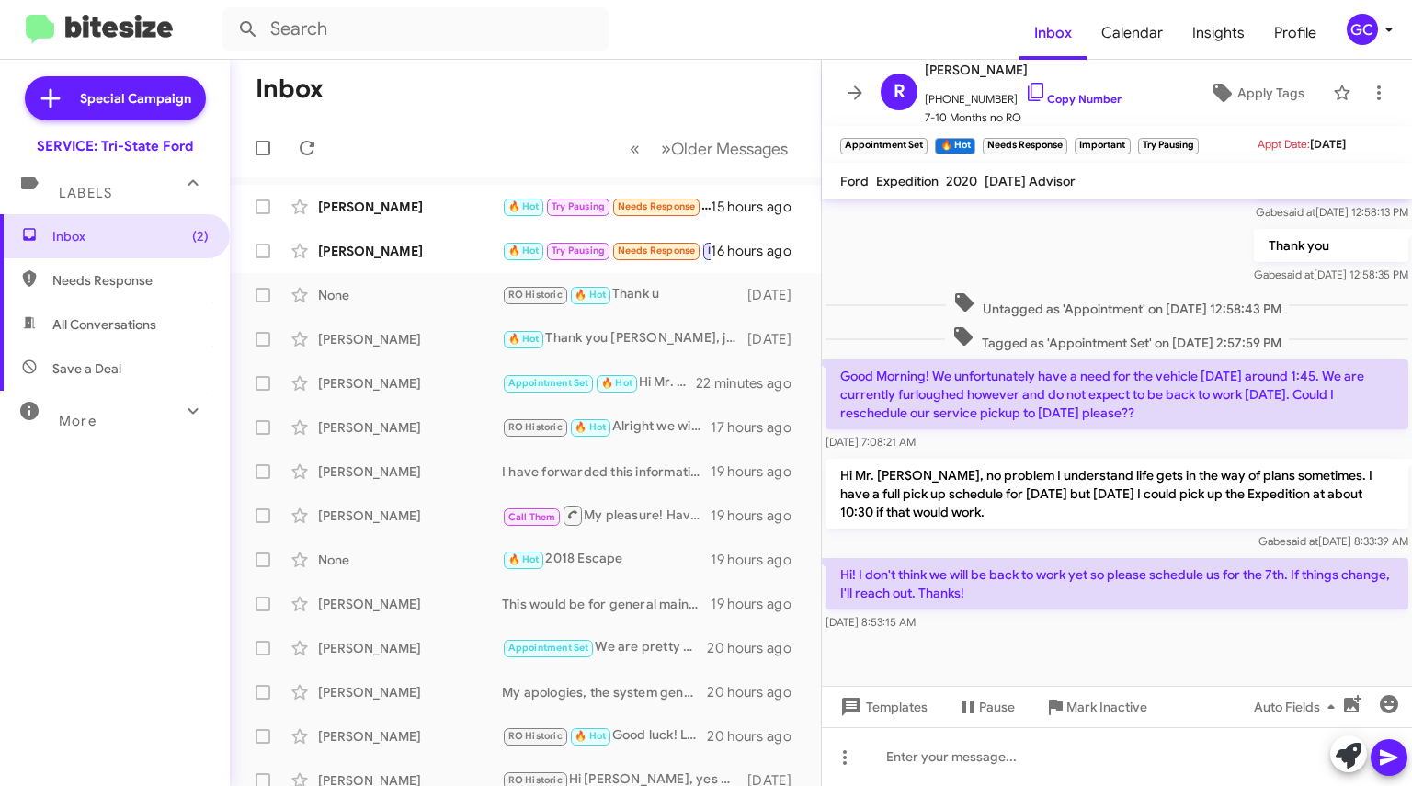
scroll to position [739, 0]
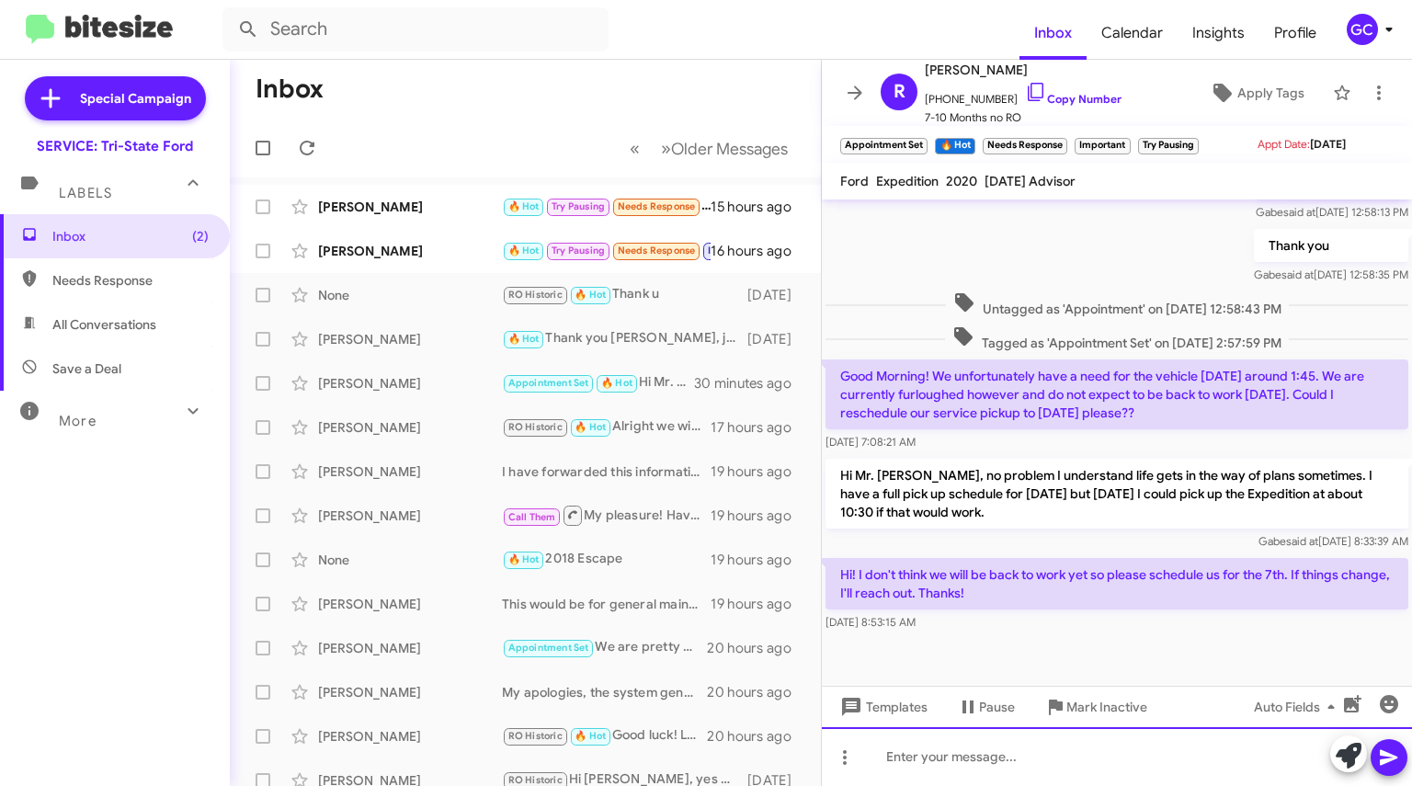
click at [980, 754] on div at bounding box center [1117, 756] width 590 height 59
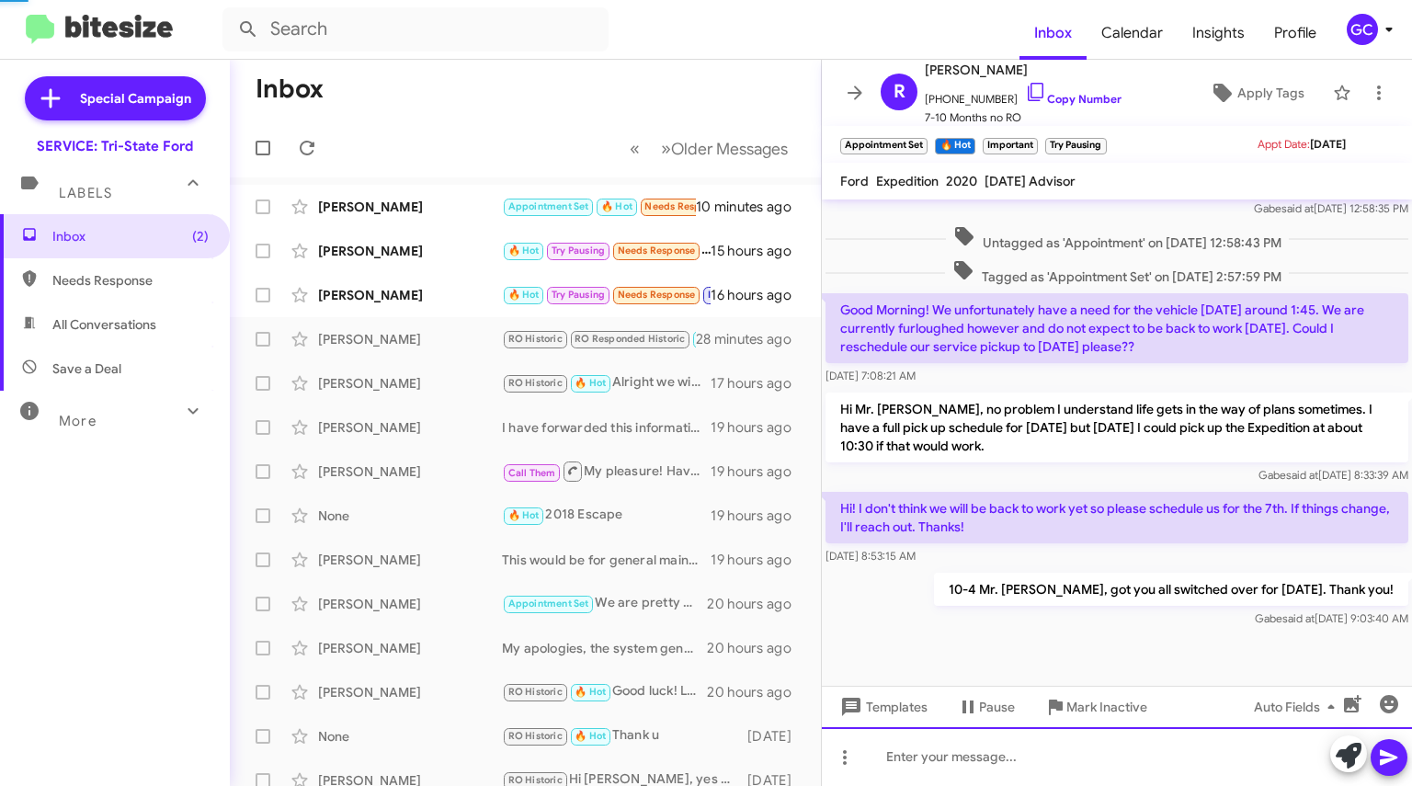
scroll to position [806, 0]
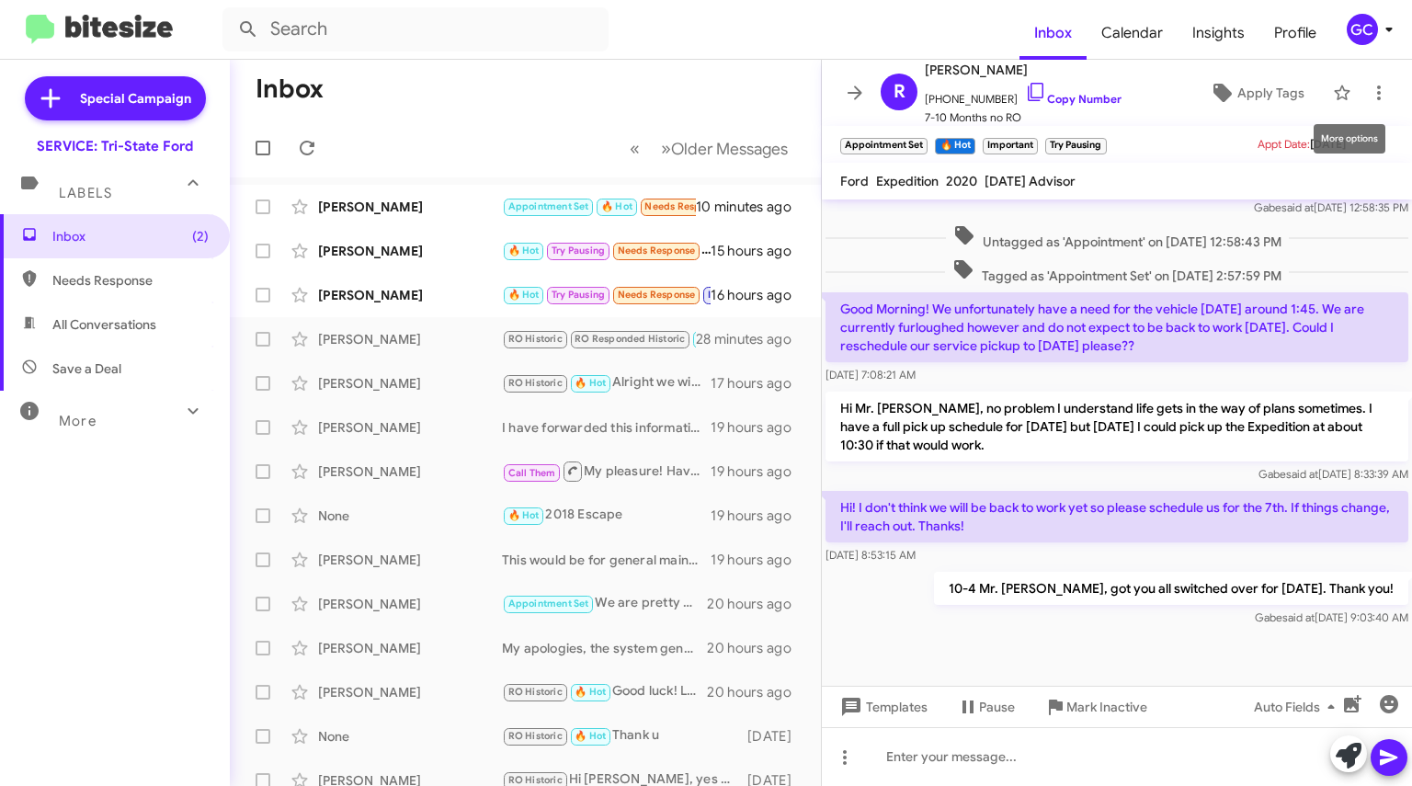
click at [1377, 86] on icon at bounding box center [1379, 92] width 4 height 15
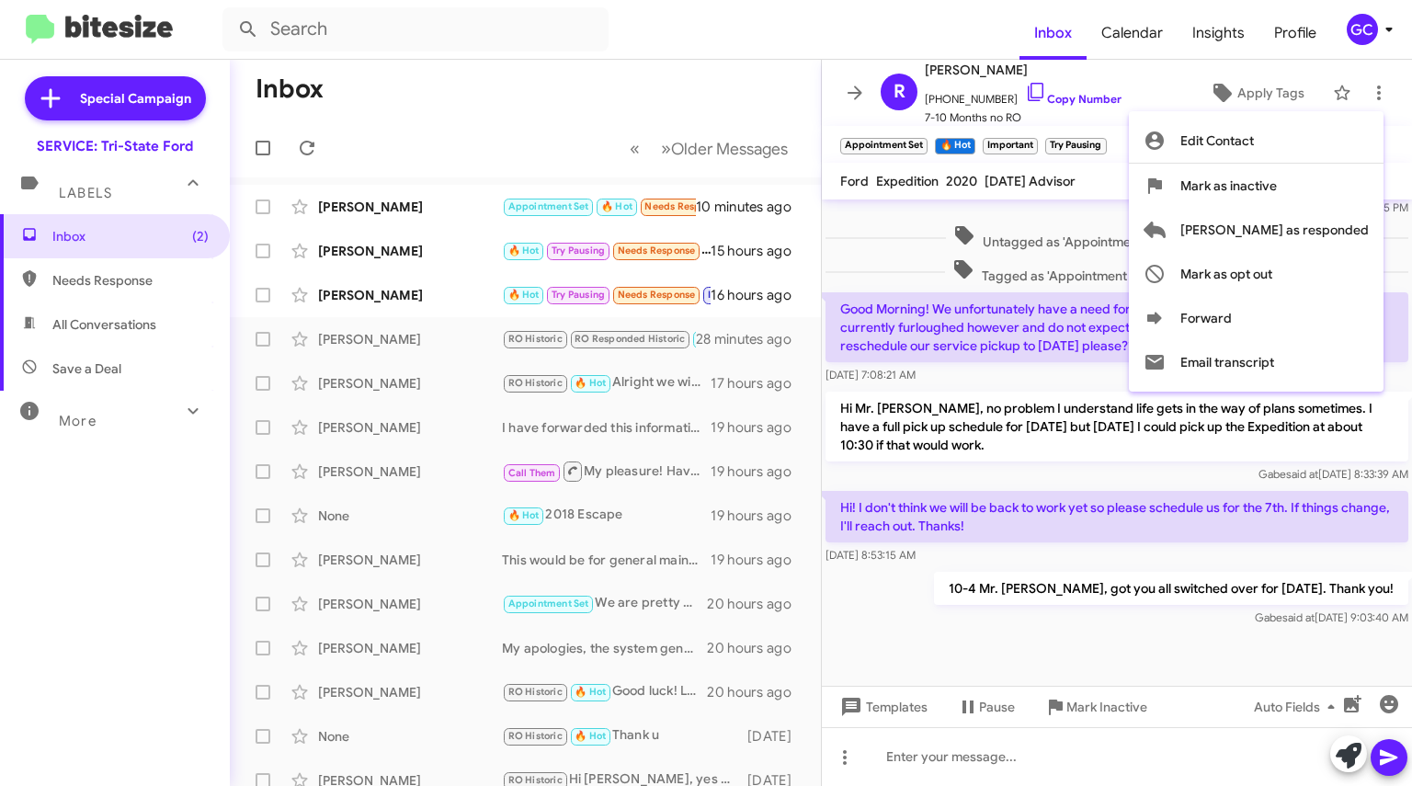
click at [1282, 232] on span "Mark as responded" at bounding box center [1274, 230] width 188 height 44
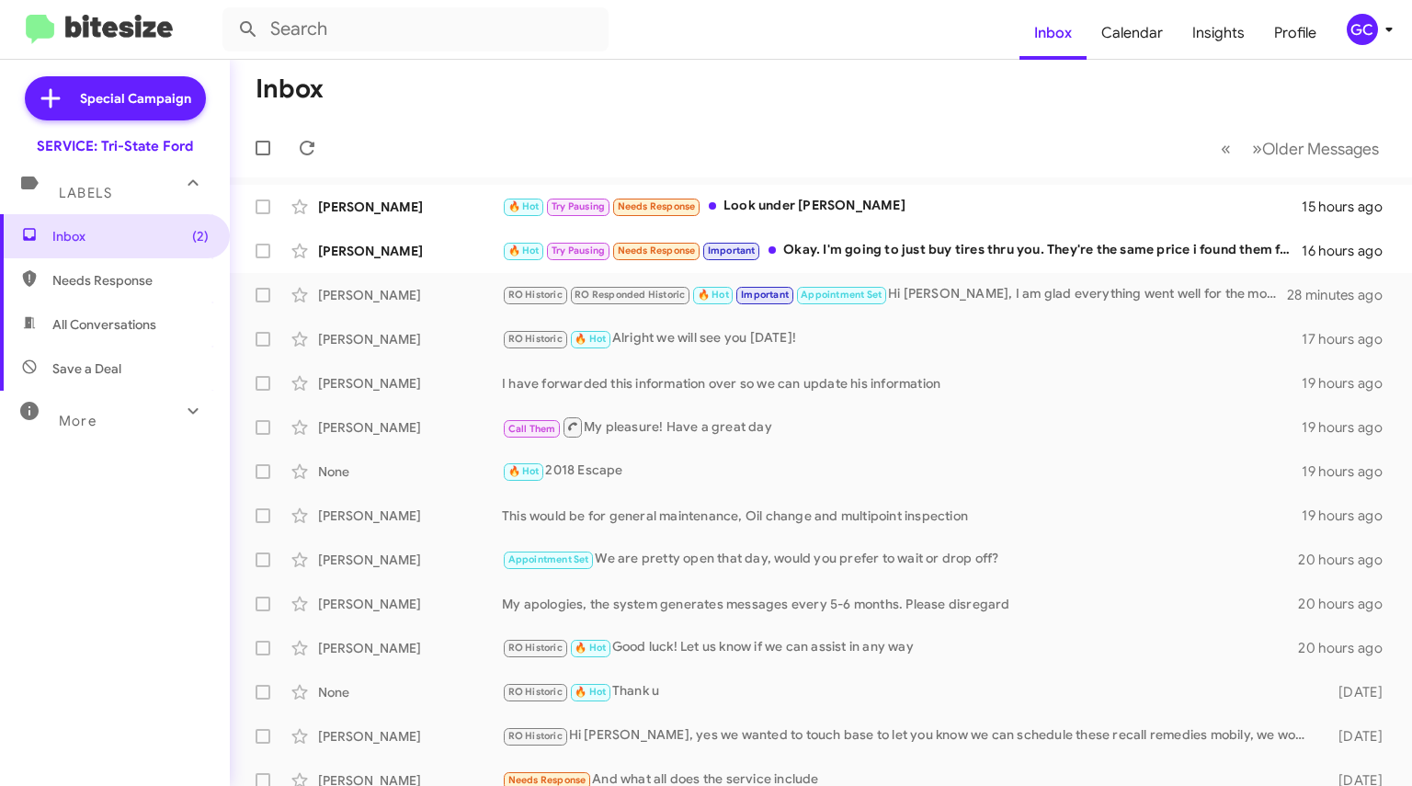
click at [309, 152] on icon at bounding box center [307, 148] width 22 height 22
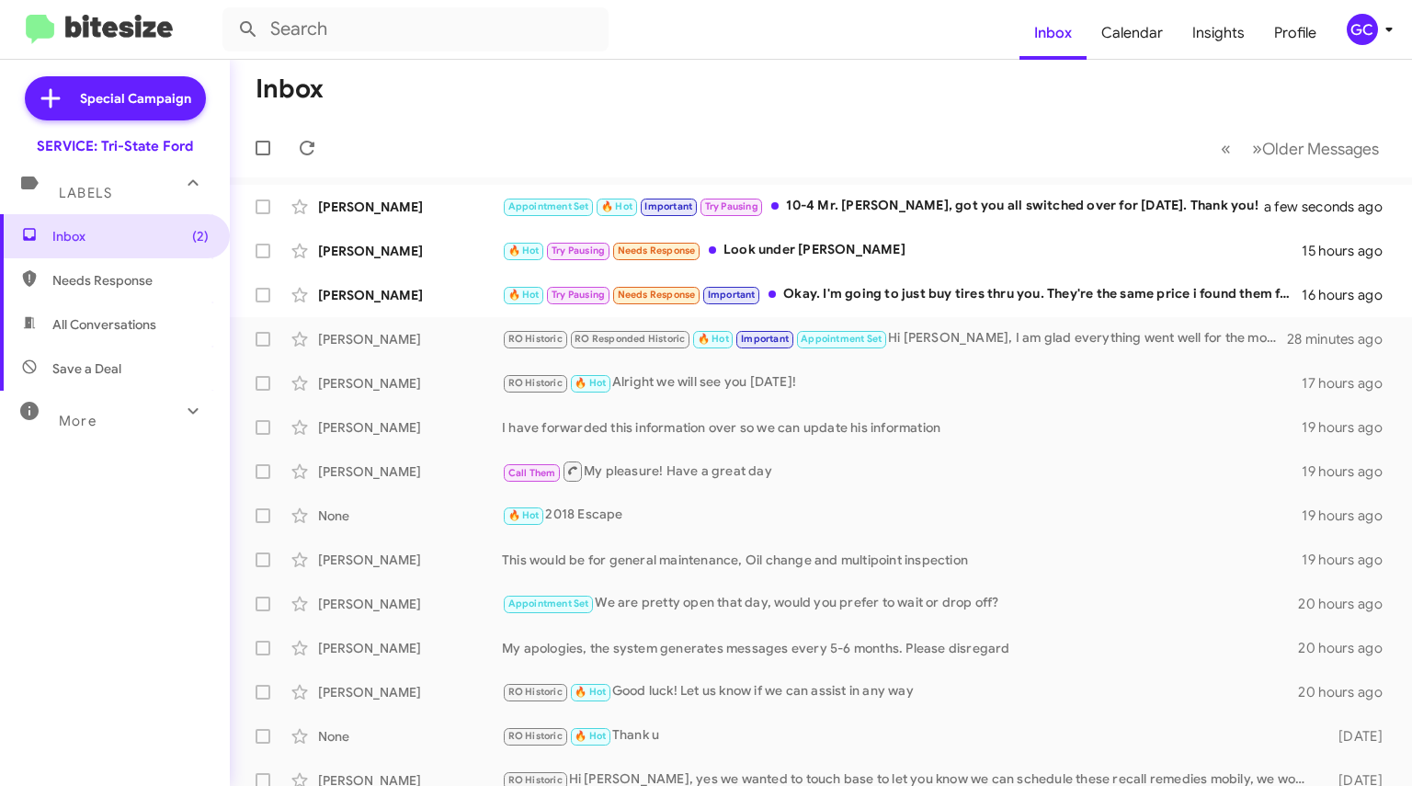
click at [1005, 211] on div "Appointment Set 🔥 Hot Important Try Pausing 10-4 Mr. Rob, got you all switched …" at bounding box center [894, 206] width 785 height 21
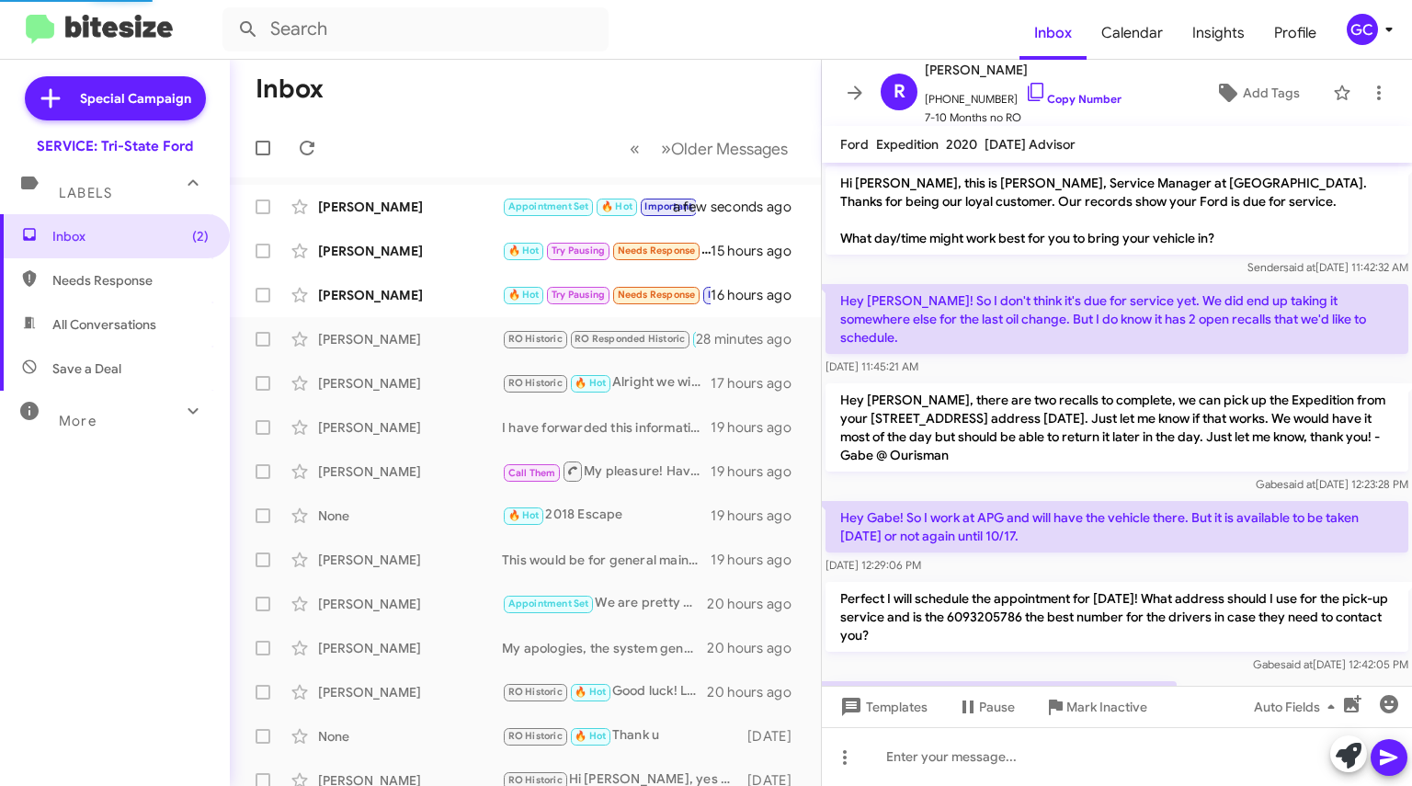
scroll to position [769, 0]
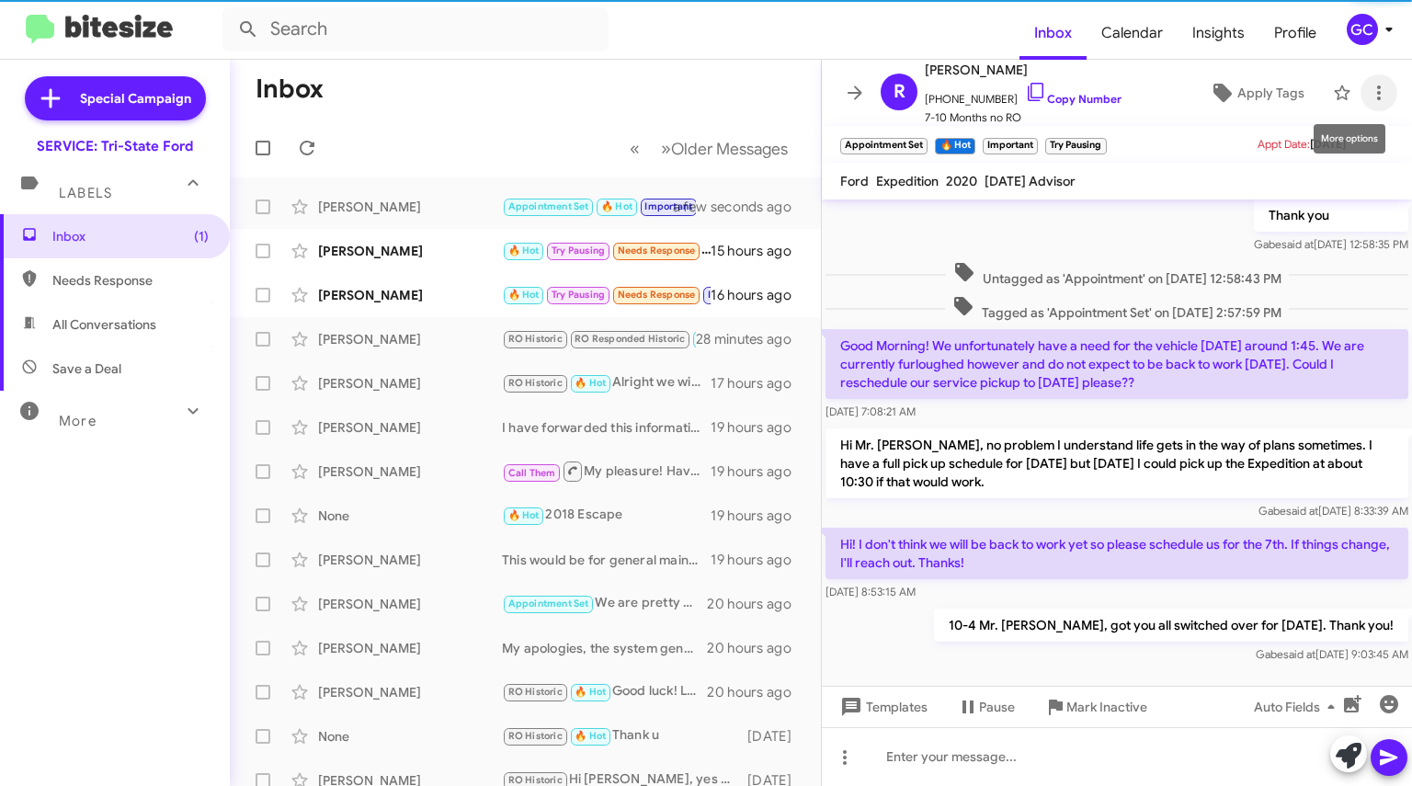
click at [1372, 92] on icon at bounding box center [1378, 93] width 22 height 22
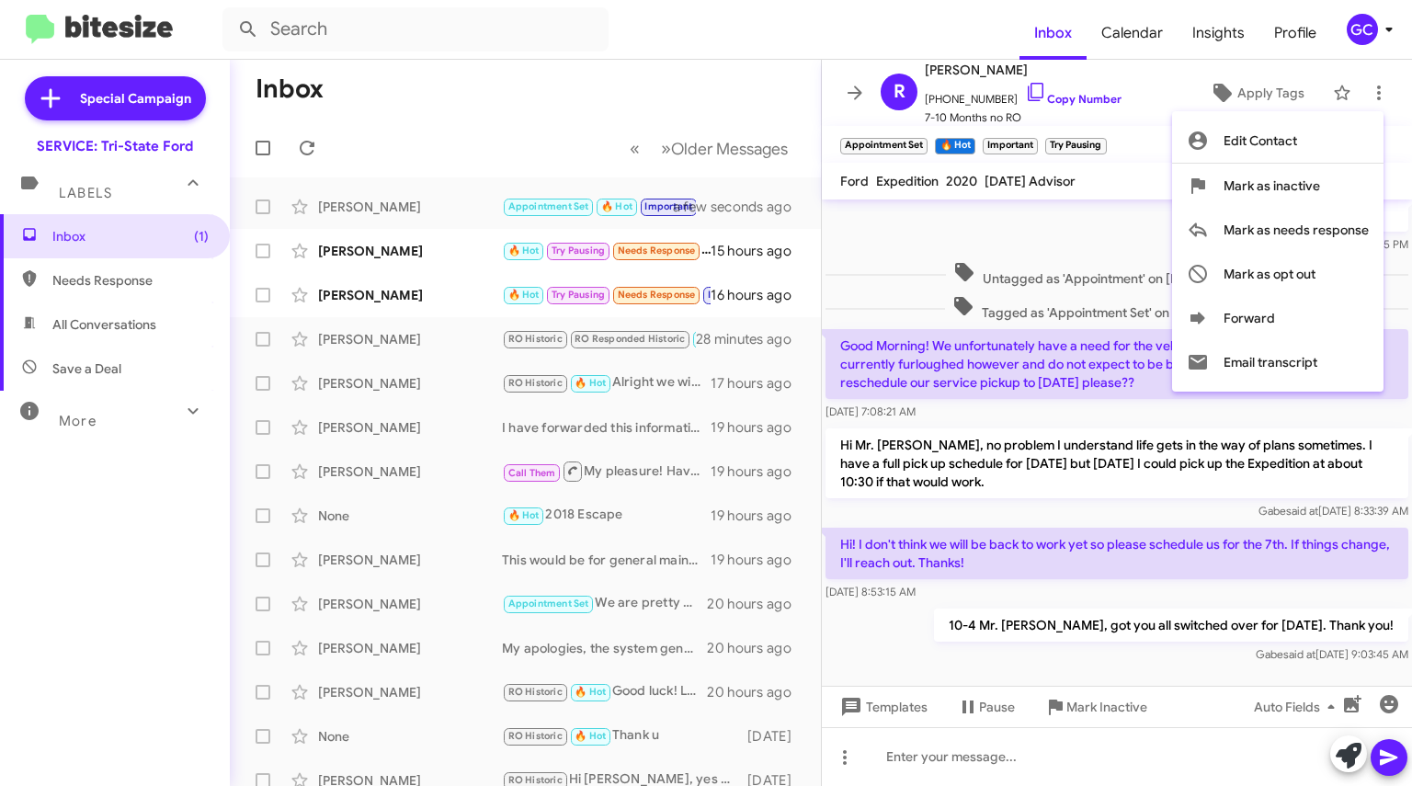
click at [851, 88] on div at bounding box center [706, 393] width 1412 height 786
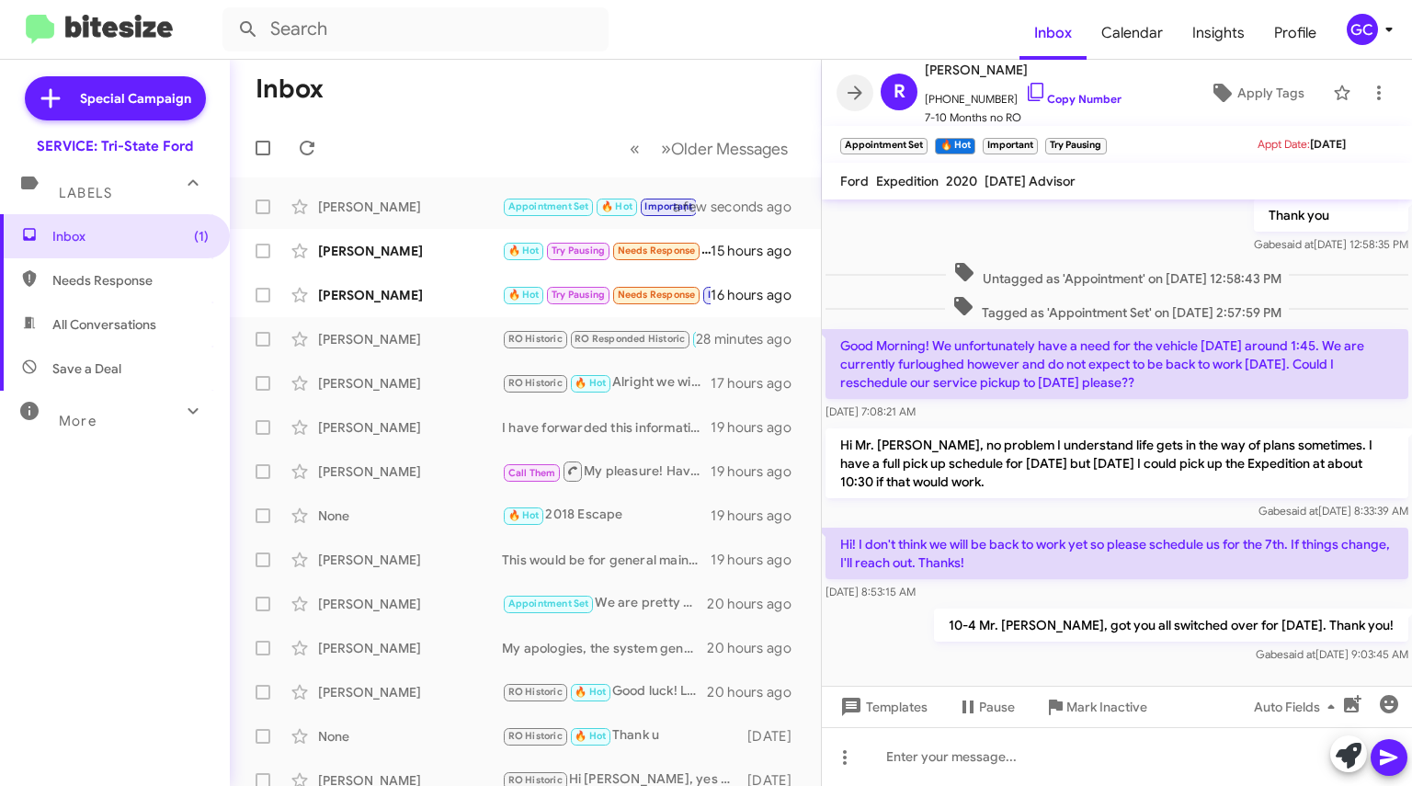
click at [853, 94] on icon at bounding box center [855, 93] width 22 height 22
